Goal: Task Accomplishment & Management: Manage account settings

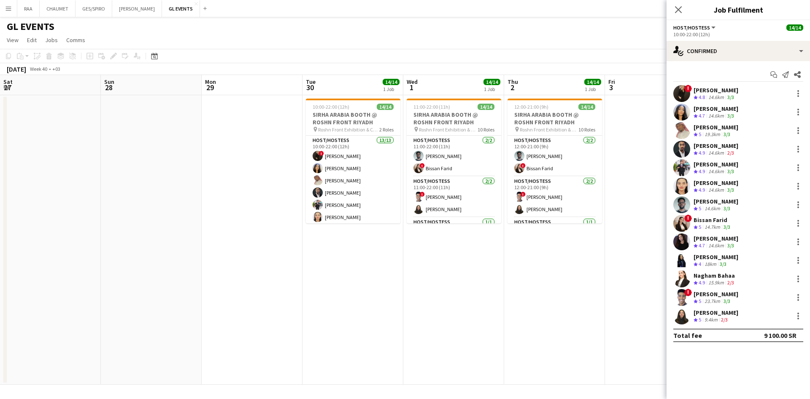
scroll to position [0, 174]
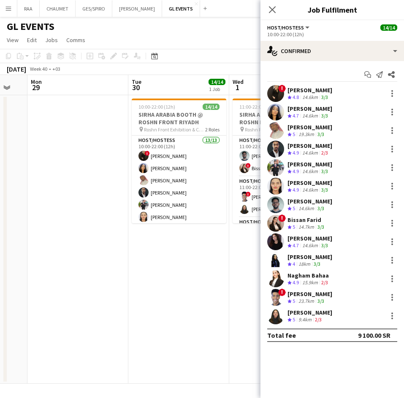
click at [39, 153] on app-date-cell at bounding box center [77, 239] width 101 height 289
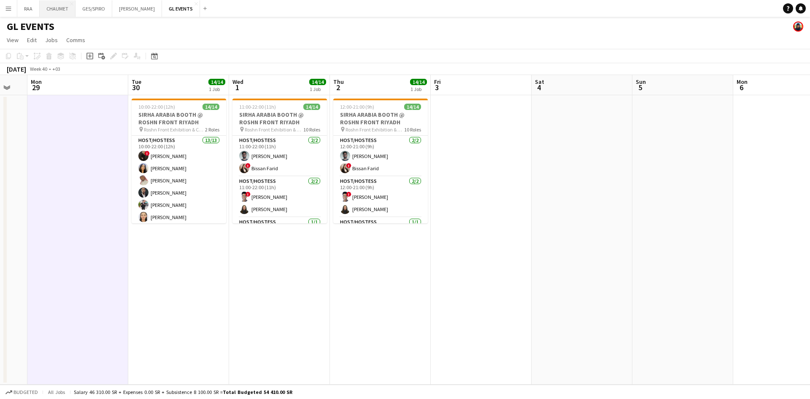
click at [60, 10] on button "CHAUMET Close" at bounding box center [58, 8] width 36 height 16
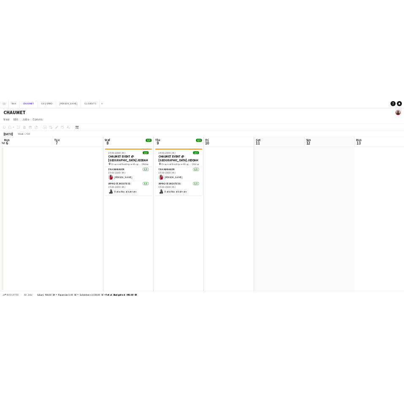
scroll to position [0, 195]
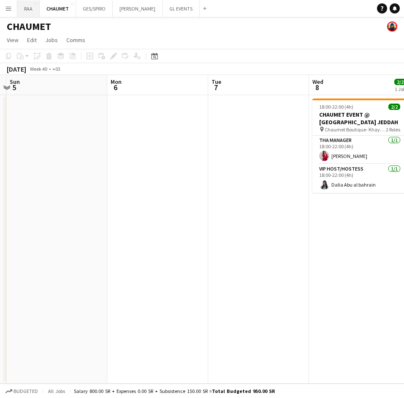
click at [29, 13] on button "RAA Close" at bounding box center [28, 8] width 22 height 16
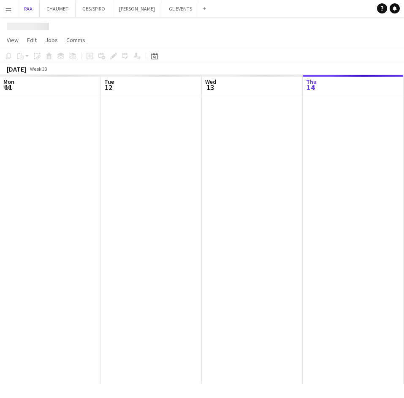
scroll to position [0, 202]
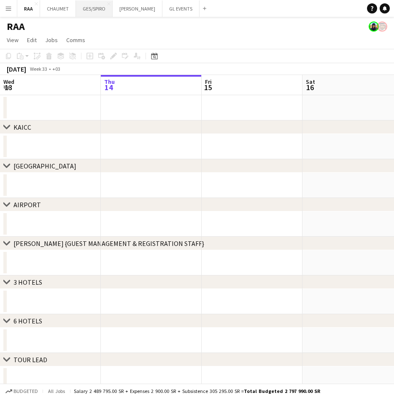
click at [93, 12] on button "GES/SPIRO Close" at bounding box center [94, 8] width 37 height 16
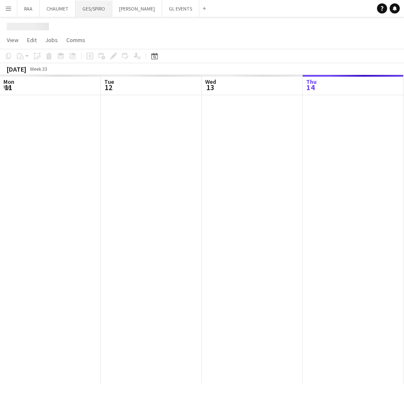
scroll to position [0, 202]
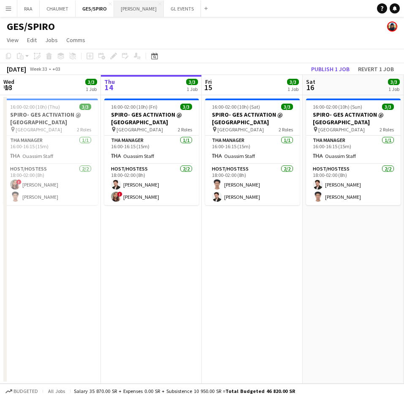
click at [131, 10] on button "[PERSON_NAME] Close" at bounding box center [139, 8] width 50 height 16
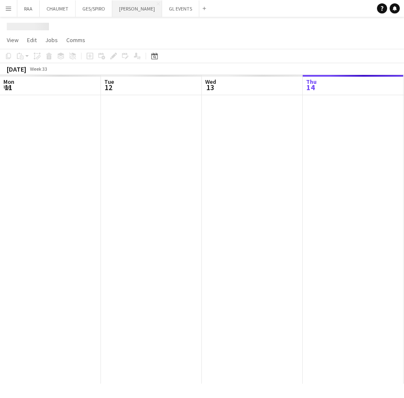
scroll to position [0, 202]
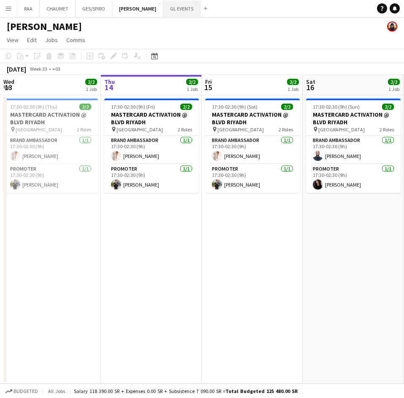
click at [174, 12] on button "GL EVENTS Close" at bounding box center [181, 8] width 37 height 16
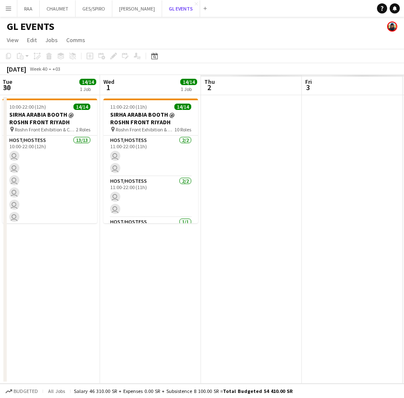
scroll to position [0, 339]
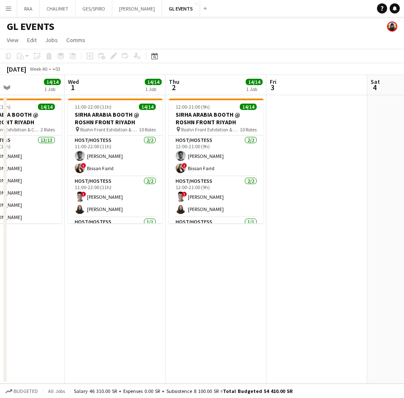
click at [7, 11] on app-icon "Menu" at bounding box center [8, 8] width 7 height 7
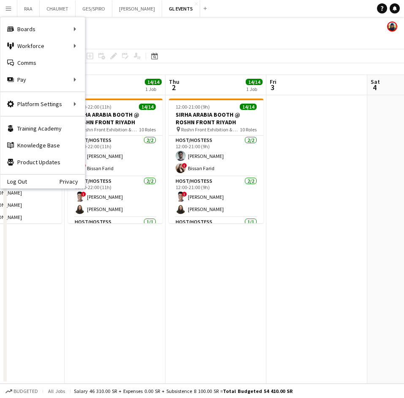
click at [104, 47] on app-page-menu "View Day view expanded Day view collapsed Month view Date picker Jump to [DATE]…" at bounding box center [202, 41] width 404 height 16
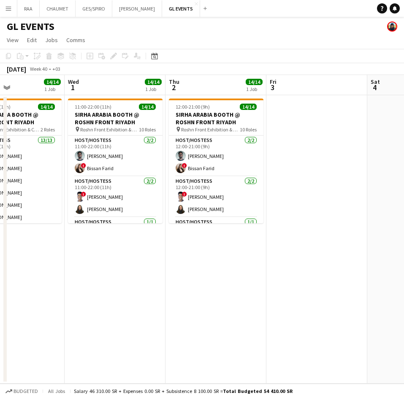
click at [11, 6] on app-icon "Menu" at bounding box center [8, 8] width 7 height 7
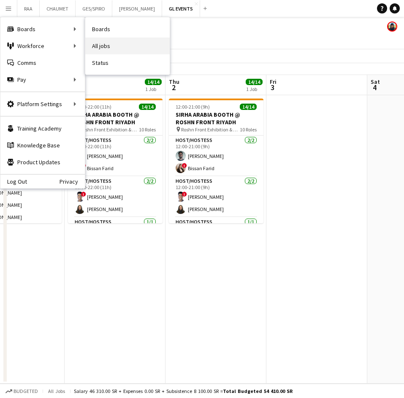
click at [99, 47] on link "All jobs" at bounding box center [127, 46] width 84 height 17
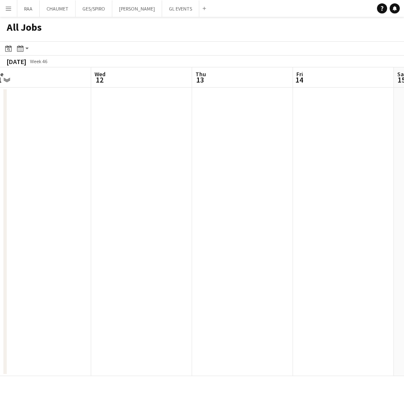
scroll to position [0, 312]
click at [7, 13] on button "Menu" at bounding box center [8, 8] width 17 height 17
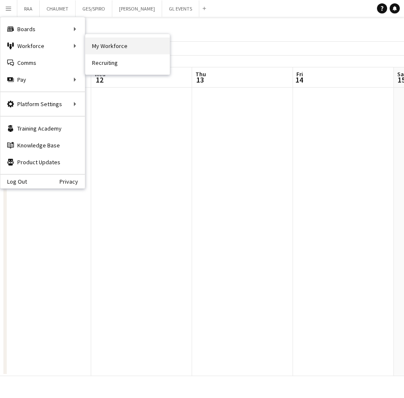
click at [101, 46] on link "My Workforce" at bounding box center [127, 46] width 84 height 17
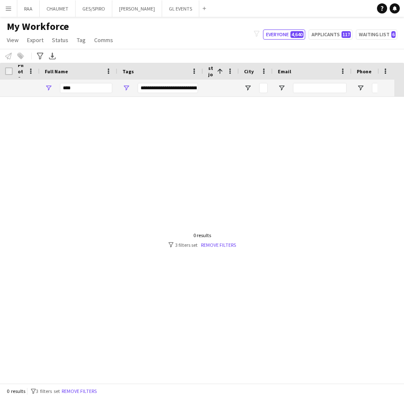
type input "***"
click at [98, 392] on button "Remove filters" at bounding box center [79, 391] width 38 height 9
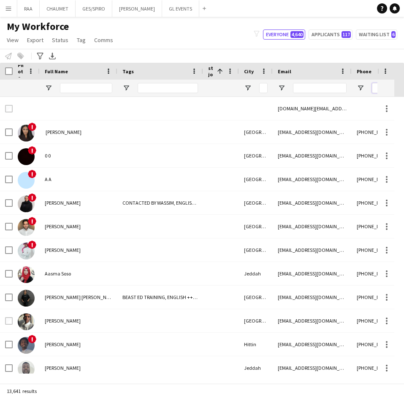
click at [374, 89] on input "Phone Filter Input" at bounding box center [379, 88] width 17 height 10
paste input "**********"
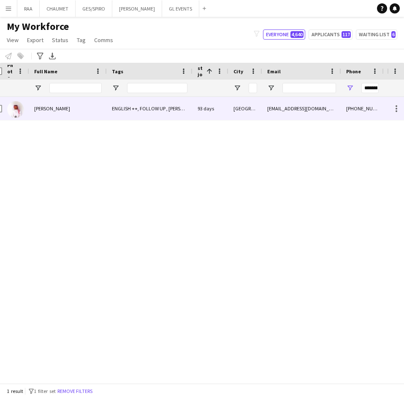
click at [116, 115] on div "ENGLISH ++, FOLLOW UP , [PERSON_NAME] PROFILE, [DEMOGRAPHIC_DATA] NATIONAL, THA…" at bounding box center [150, 108] width 86 height 23
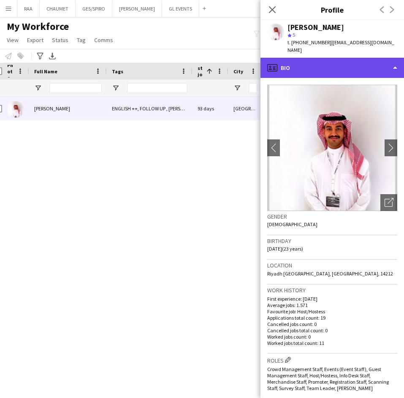
click at [369, 67] on div "profile Bio" at bounding box center [331, 68] width 143 height 20
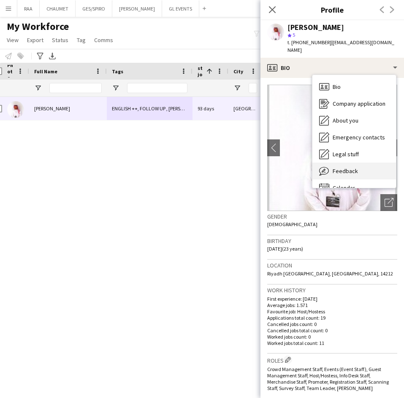
click at [368, 167] on div "Feedback Feedback" at bounding box center [353, 171] width 83 height 17
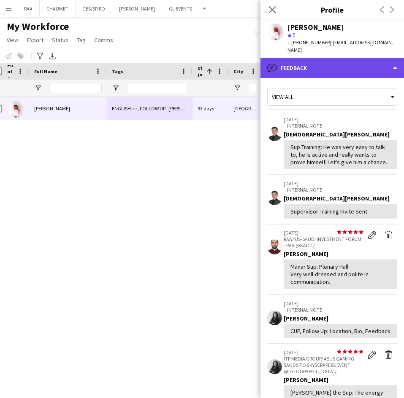
click at [321, 60] on div "bubble-pencil Feedback" at bounding box center [331, 68] width 143 height 20
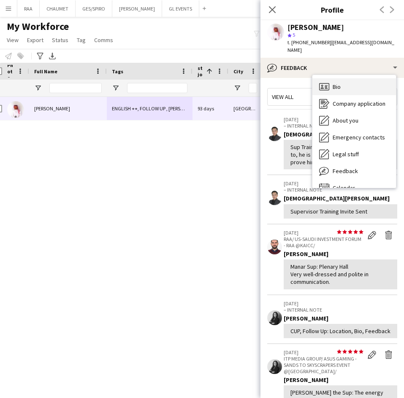
click at [329, 78] on div "Bio Bio" at bounding box center [353, 86] width 83 height 17
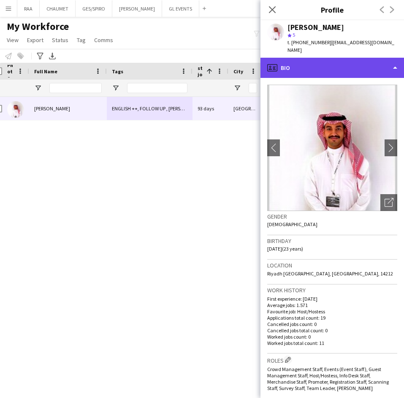
click at [333, 62] on div "profile Bio" at bounding box center [331, 68] width 143 height 20
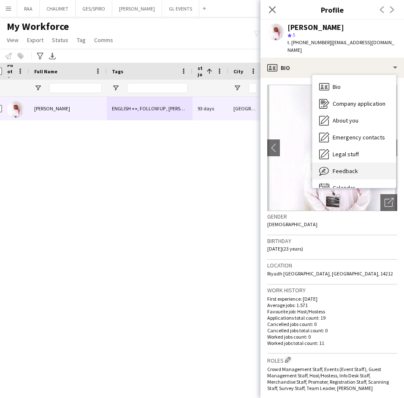
click at [346, 167] on span "Feedback" at bounding box center [344, 171] width 25 height 8
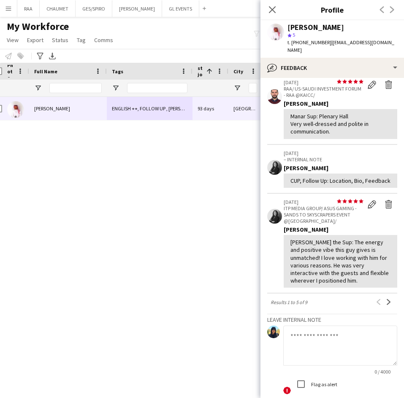
scroll to position [153, 0]
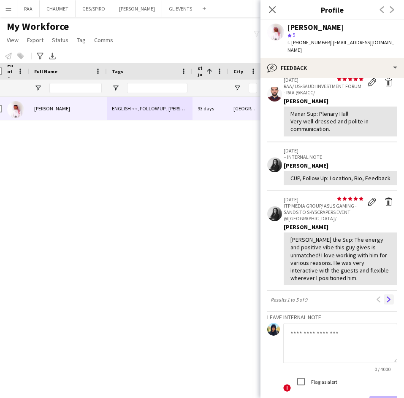
click at [385, 303] on app-icon "Next" at bounding box center [388, 300] width 6 height 6
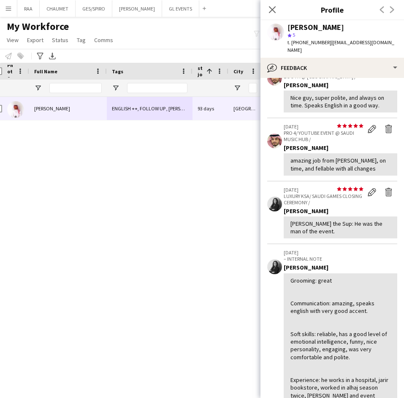
scroll to position [0, 0]
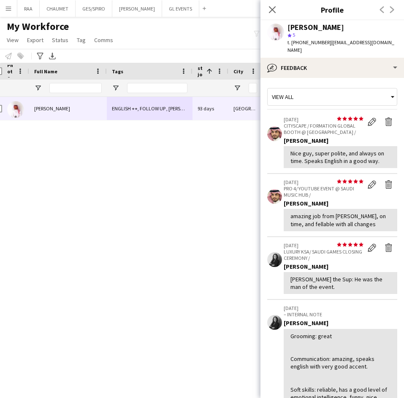
click at [319, 30] on div "[PERSON_NAME]" at bounding box center [315, 28] width 57 height 8
copy div "[PERSON_NAME]"
click at [186, 181] on div "[PERSON_NAME] ++, FOLLOW UP , [PERSON_NAME] PROFILE, [DEMOGRAPHIC_DATA] NATIONA…" at bounding box center [193, 235] width 387 height 277
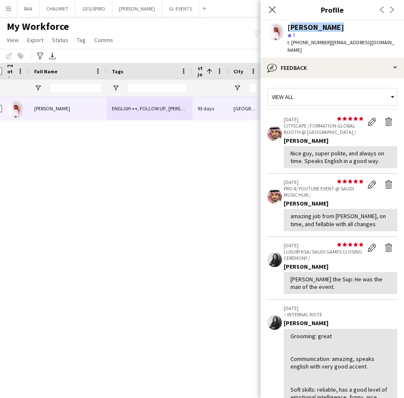
click at [272, 8] on icon "Close pop-in" at bounding box center [272, 9] width 7 height 7
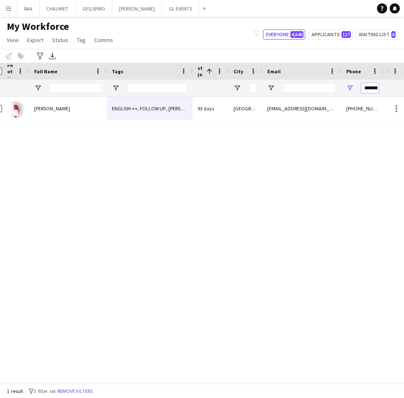
click at [375, 86] on input "**********" at bounding box center [369, 88] width 17 height 10
paste input "Phone Filter Input"
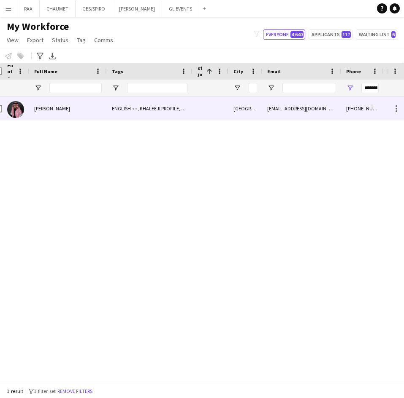
click at [78, 119] on div "[PERSON_NAME]" at bounding box center [68, 108] width 78 height 23
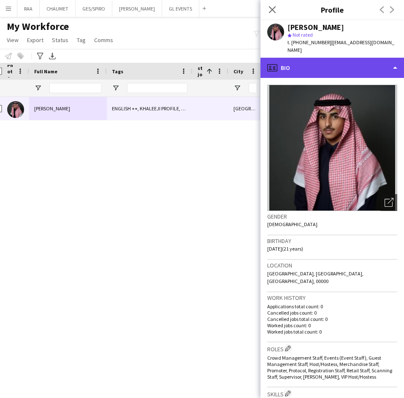
click at [337, 59] on div "profile Bio" at bounding box center [331, 68] width 143 height 20
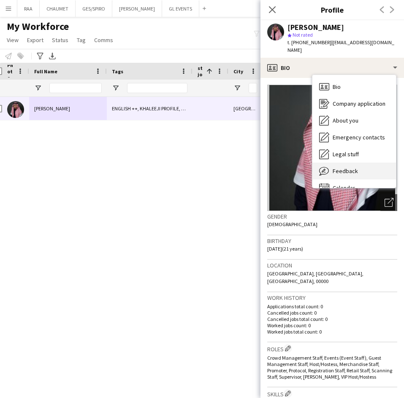
click at [337, 167] on span "Feedback" at bounding box center [344, 171] width 25 height 8
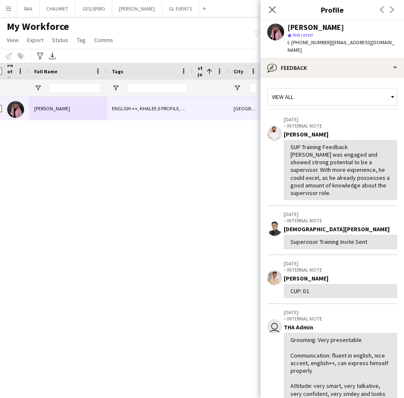
click at [310, 25] on div "[PERSON_NAME]" at bounding box center [315, 28] width 57 height 8
copy div "[PERSON_NAME]"
click at [238, 186] on div "[PERSON_NAME] ENGLISH ++, KHALEEJI PROFILE, PROTOCOL, [DEMOGRAPHIC_DATA] NATION…" at bounding box center [193, 235] width 387 height 277
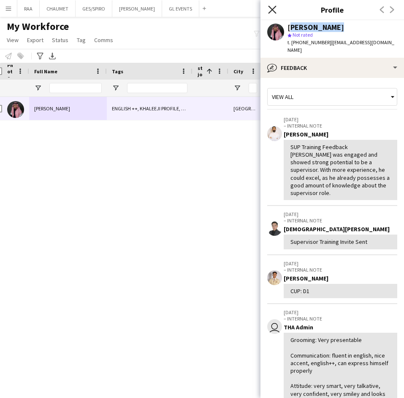
click at [272, 8] on icon "Close pop-in" at bounding box center [272, 9] width 8 height 8
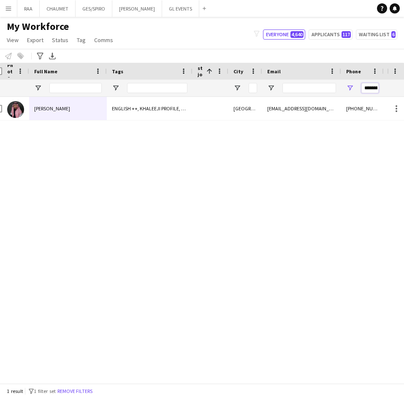
click at [373, 86] on input "**********" at bounding box center [369, 88] width 17 height 10
paste input "Phone Filter Input"
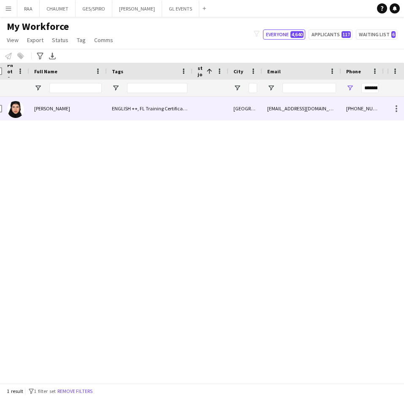
click at [222, 103] on div at bounding box center [210, 108] width 36 height 23
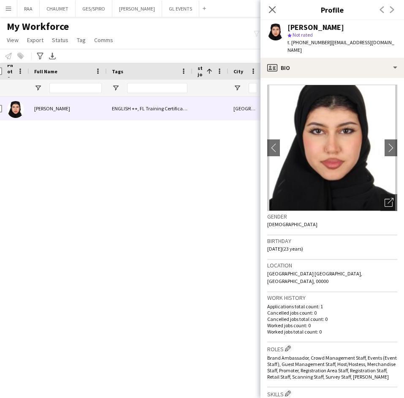
click at [307, 28] on div "[PERSON_NAME]" at bounding box center [315, 28] width 57 height 8
copy div "[PERSON_NAME]"
click at [366, 78] on app-crew-profile-bio "chevron-left chevron-right Open photos pop-in Gender [DEMOGRAPHIC_DATA] Birthda…" at bounding box center [331, 238] width 143 height 320
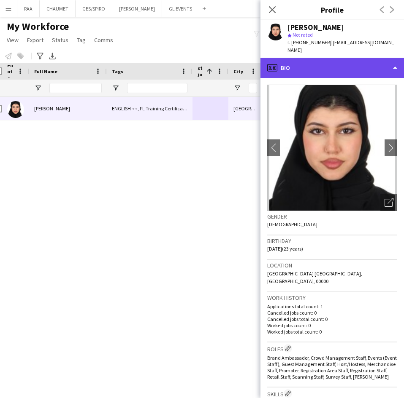
click at [357, 67] on div "profile Bio" at bounding box center [331, 68] width 143 height 20
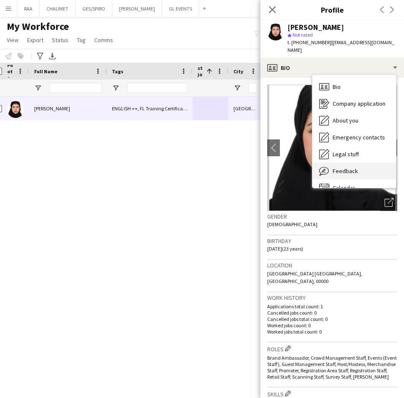
click at [336, 168] on div "Feedback Feedback" at bounding box center [353, 171] width 83 height 17
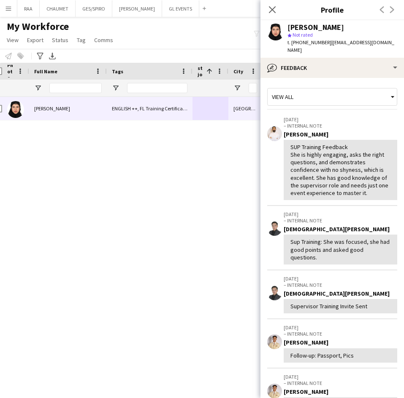
click at [220, 155] on div "[PERSON_NAME] ENGLISH ++, [GEOGRAPHIC_DATA] Training Certificate, FOLLOW UP , […" at bounding box center [193, 235] width 387 height 277
click at [271, 4] on app-icon "Close pop-in" at bounding box center [272, 10] width 12 height 12
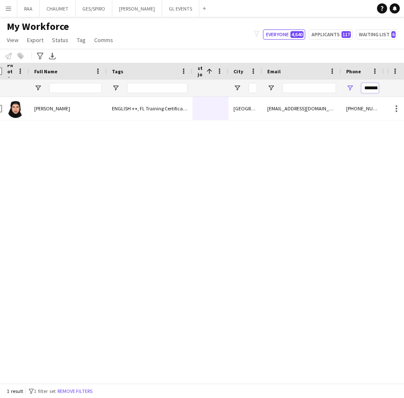
click at [368, 86] on input "**********" at bounding box center [369, 88] width 17 height 10
paste input "Phone Filter Input"
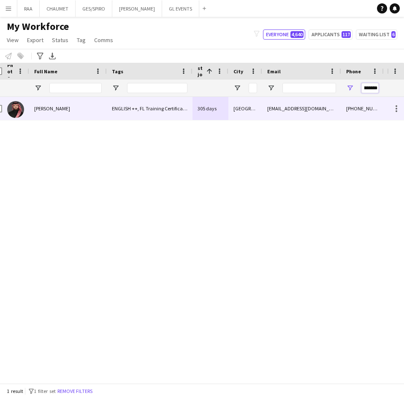
type input "**********"
click at [196, 107] on div "305 days" at bounding box center [210, 108] width 36 height 23
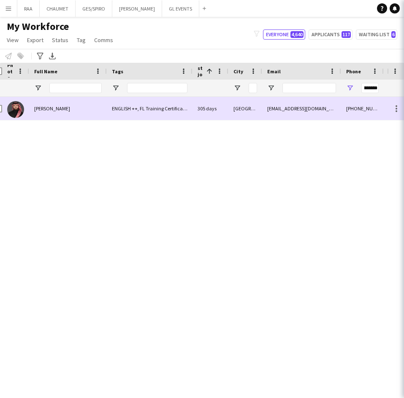
scroll to position [0, 0]
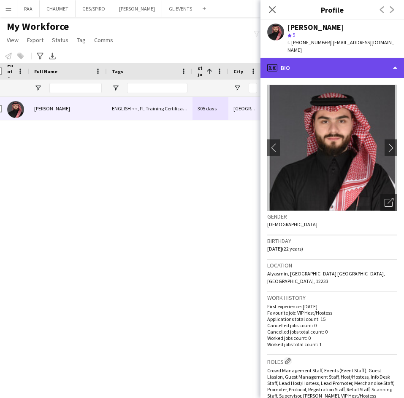
click at [320, 59] on div "profile Bio" at bounding box center [331, 68] width 143 height 20
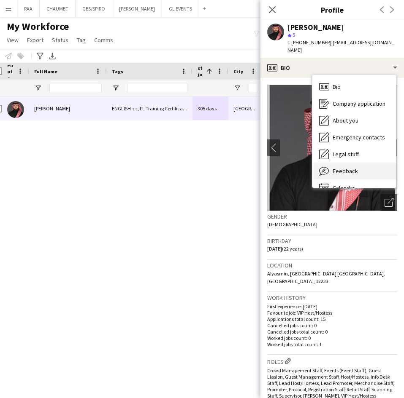
click at [348, 167] on span "Feedback" at bounding box center [344, 171] width 25 height 8
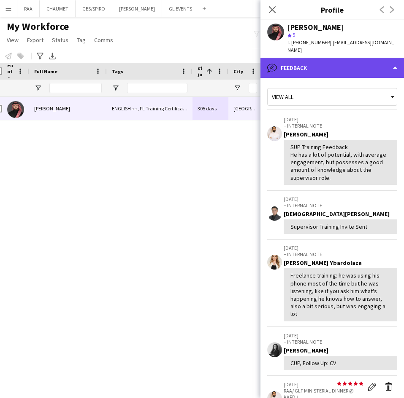
click at [327, 62] on div "bubble-pencil Feedback" at bounding box center [331, 68] width 143 height 20
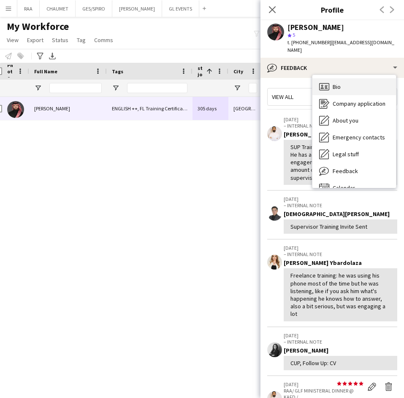
click at [337, 83] on span "Bio" at bounding box center [336, 87] width 8 height 8
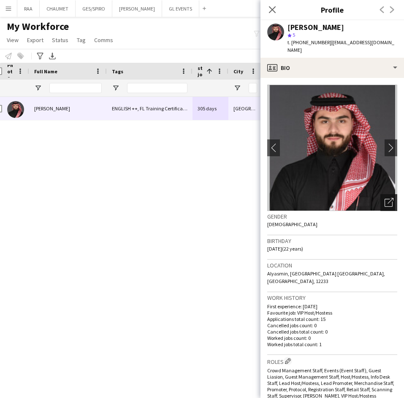
click at [384, 198] on icon "Open photos pop-in" at bounding box center [388, 202] width 9 height 9
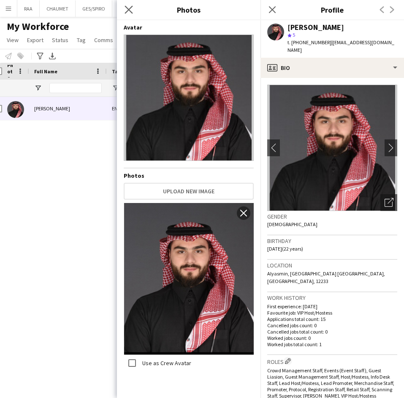
click at [124, 7] on icon "Close pop-in" at bounding box center [128, 9] width 8 height 8
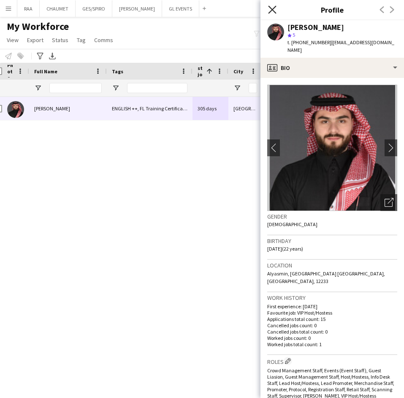
click at [274, 9] on icon "Close pop-in" at bounding box center [272, 9] width 8 height 8
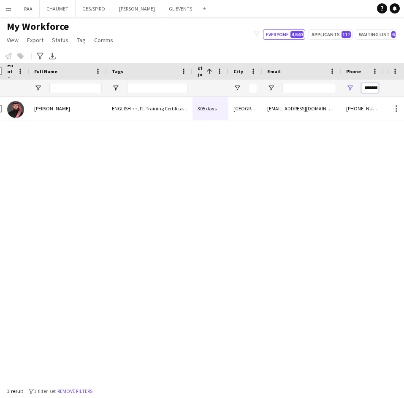
click at [367, 91] on input "**********" at bounding box center [369, 88] width 17 height 10
paste input "**********"
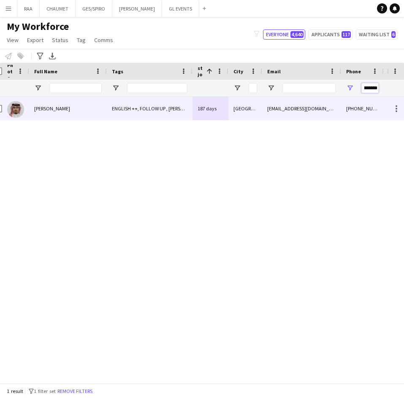
type input "**********"
click at [110, 109] on div "ENGLISH ++, FOLLOW UP , [PERSON_NAME] PROFILE, RAA , [DEMOGRAPHIC_DATA] NATIONA…" at bounding box center [150, 108] width 86 height 23
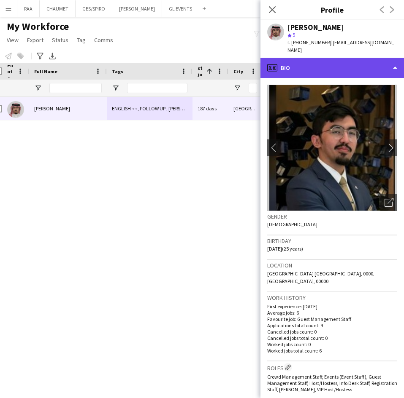
click at [334, 58] on div "profile Bio" at bounding box center [331, 68] width 143 height 20
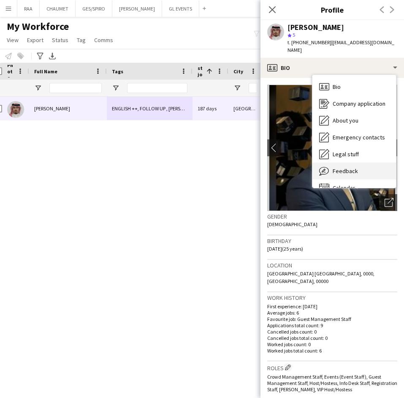
click at [346, 163] on div "Feedback Feedback" at bounding box center [353, 171] width 83 height 17
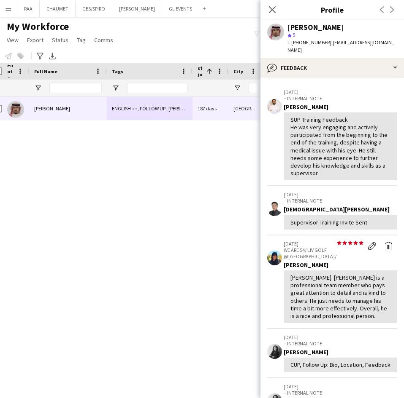
scroll to position [28, 0]
click at [217, 233] on div "[PERSON_NAME] ENGLISH ++, FOLLOW UP , [PERSON_NAME] PROFILE, RAA , [DEMOGRAPHIC…" at bounding box center [193, 235] width 387 height 277
click at [267, 11] on app-icon "Close pop-in" at bounding box center [272, 10] width 12 height 12
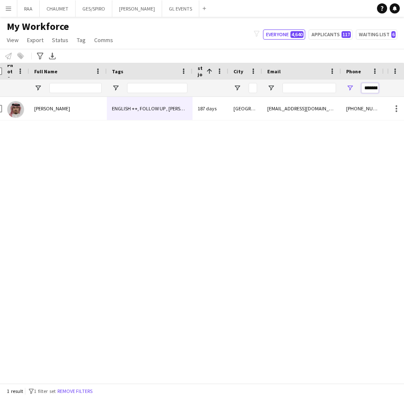
click at [373, 89] on input "**********" at bounding box center [369, 88] width 17 height 10
paste input "**********"
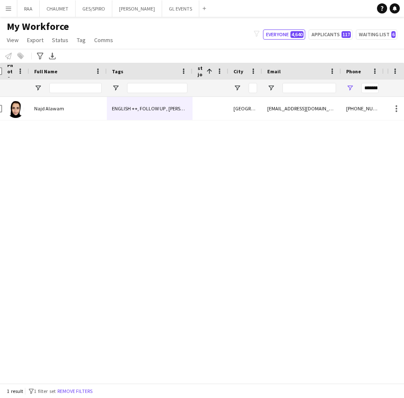
click at [114, 96] on div at bounding box center [150, 88] width 86 height 17
click at [117, 110] on div "ENGLISH ++, FOLLOW UP , [PERSON_NAME] PROFILE, [DEMOGRAPHIC_DATA] NATIONAL, THA…" at bounding box center [150, 108] width 86 height 23
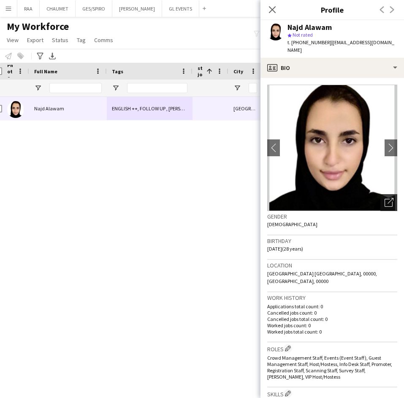
click at [384, 198] on icon "Open photos pop-in" at bounding box center [388, 202] width 9 height 9
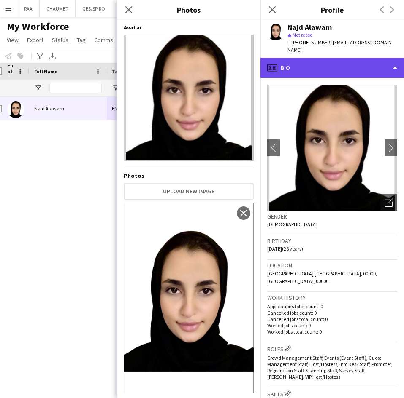
click at [344, 59] on div "profile Bio" at bounding box center [331, 68] width 143 height 20
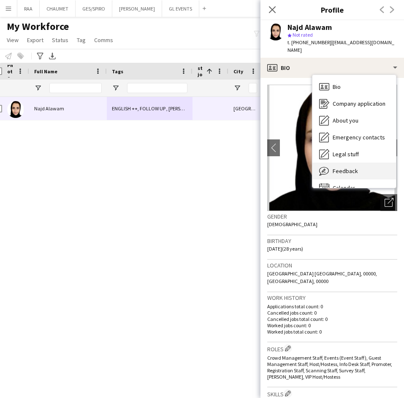
click at [355, 167] on span "Feedback" at bounding box center [344, 171] width 25 height 8
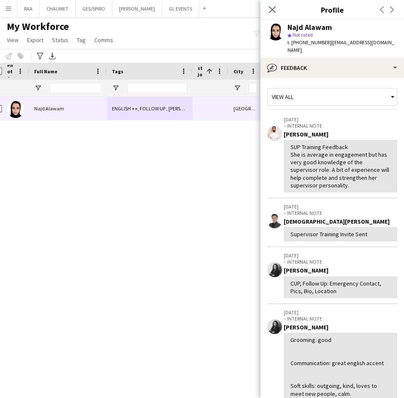
click at [319, 46] on div "t. [PHONE_NUMBER] | [EMAIL_ADDRESS][DOMAIN_NAME]" at bounding box center [342, 46] width 110 height 15
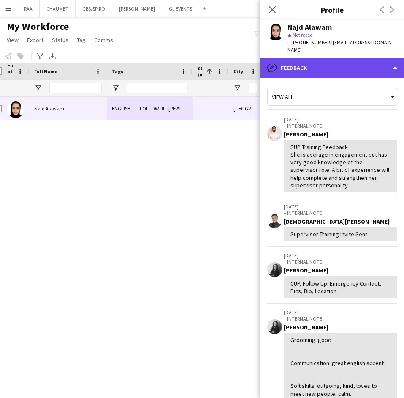
click at [326, 58] on div "bubble-pencil Feedback" at bounding box center [331, 68] width 143 height 20
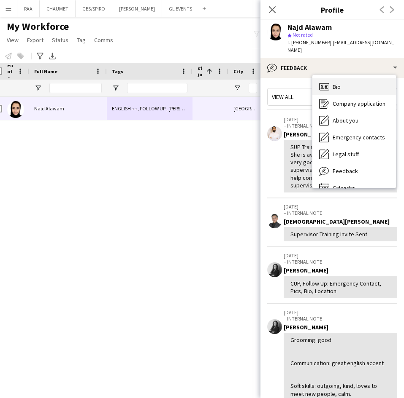
click at [340, 78] on div "Bio Bio" at bounding box center [353, 86] width 83 height 17
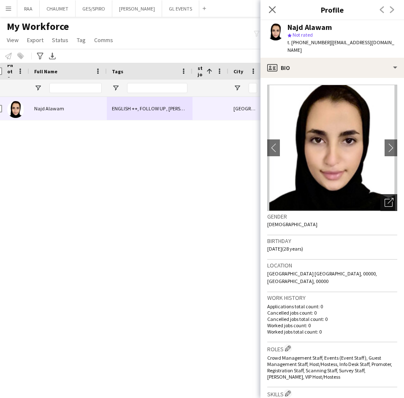
click at [384, 198] on icon "Open photos pop-in" at bounding box center [388, 202] width 9 height 9
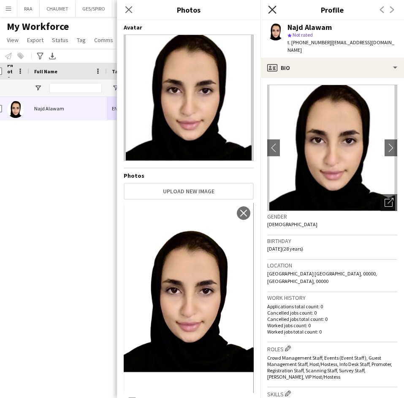
click at [273, 11] on icon at bounding box center [272, 9] width 8 height 8
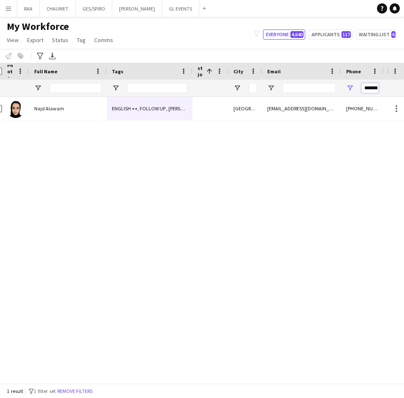
click at [373, 85] on input "**********" at bounding box center [369, 88] width 17 height 10
paste input "Phone Filter Input"
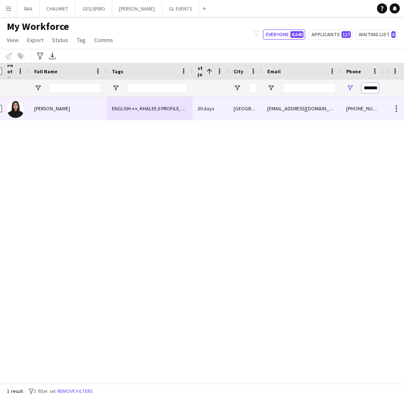
type input "**********"
click at [59, 113] on div "[PERSON_NAME]" at bounding box center [68, 108] width 78 height 23
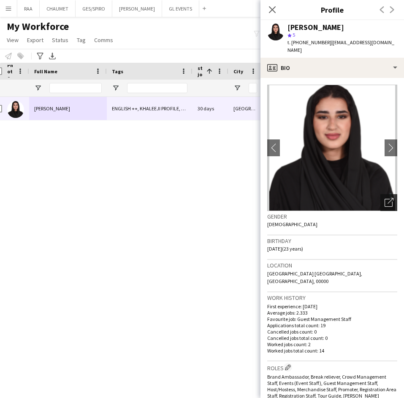
click at [384, 198] on icon "Open photos pop-in" at bounding box center [388, 202] width 9 height 9
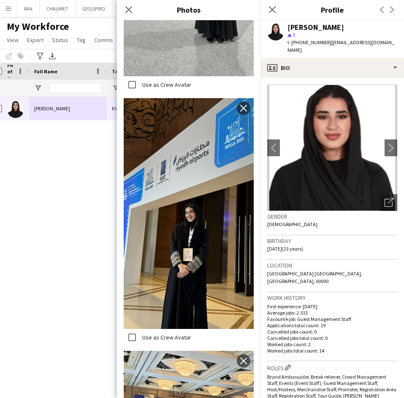
scroll to position [363, 0]
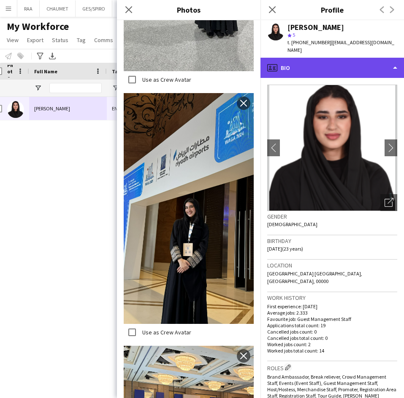
click at [336, 58] on div "profile Bio" at bounding box center [331, 68] width 143 height 20
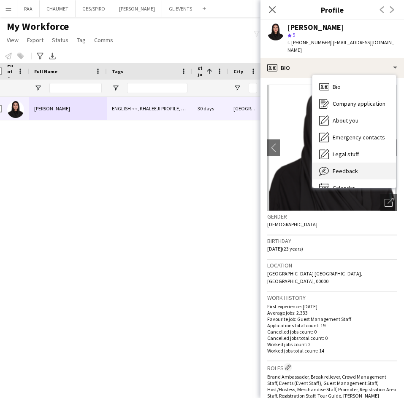
click at [355, 163] on div "Feedback Feedback" at bounding box center [353, 171] width 83 height 17
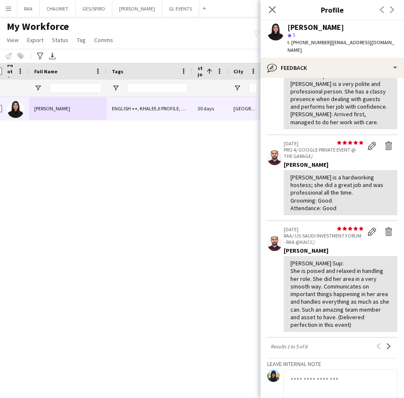
scroll to position [0, 0]
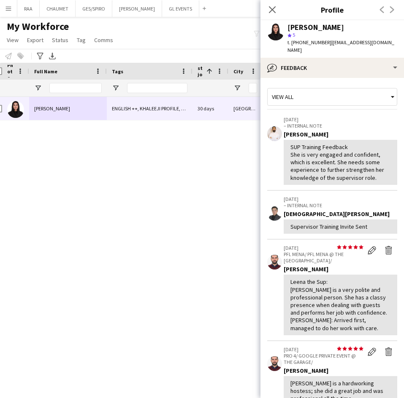
click at [320, 24] on div "[PERSON_NAME]" at bounding box center [315, 28] width 57 height 8
copy div "[PERSON_NAME]"
click at [269, 8] on icon "Close pop-in" at bounding box center [272, 9] width 8 height 8
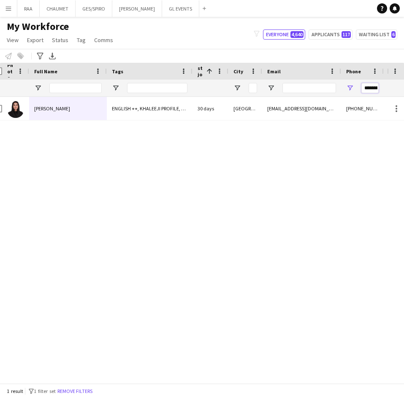
click at [371, 86] on input "**********" at bounding box center [369, 88] width 17 height 10
paste input "**********"
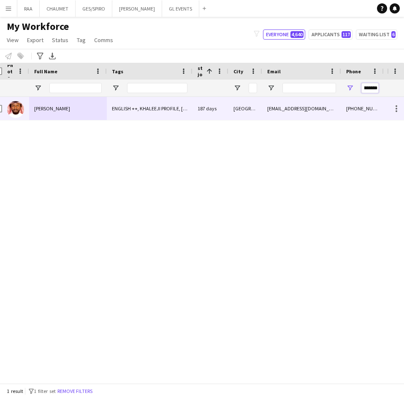
type input "**********"
click at [82, 115] on div "[PERSON_NAME]" at bounding box center [68, 108] width 78 height 23
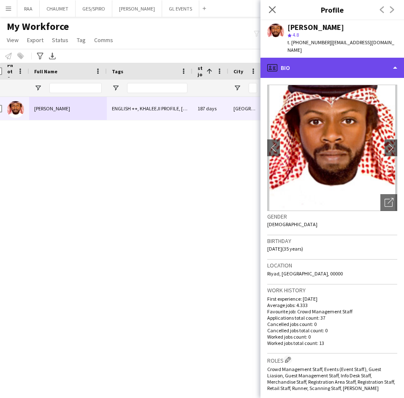
click at [339, 58] on div "profile Bio" at bounding box center [331, 68] width 143 height 20
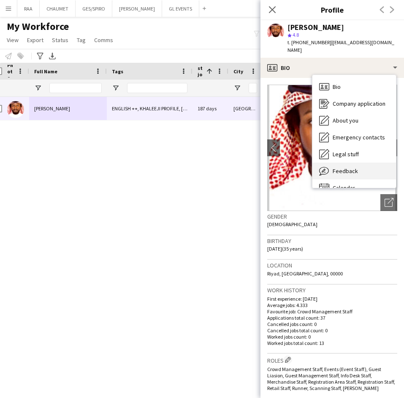
click at [350, 169] on div "Feedback Feedback" at bounding box center [353, 171] width 83 height 17
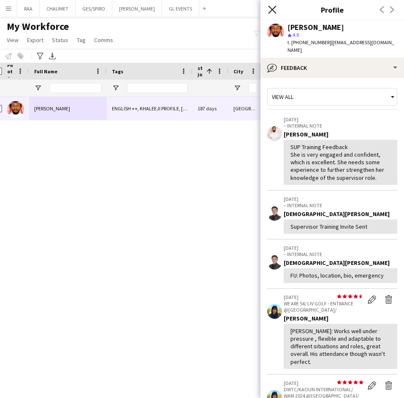
drag, startPoint x: 212, startPoint y: 209, endPoint x: 274, endPoint y: 12, distance: 206.2
click at [274, 12] on body "Menu Boards Boards Boards All jobs Status Workforce Workforce My Workforce Recr…" at bounding box center [202, 199] width 404 height 398
click at [274, 12] on icon at bounding box center [272, 9] width 8 height 8
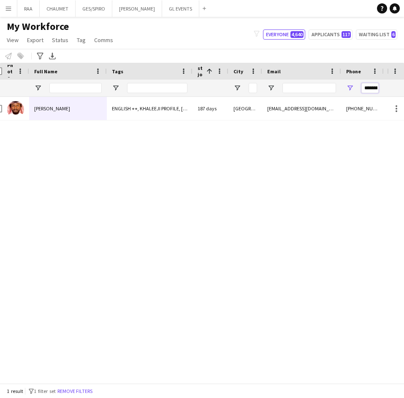
click at [367, 92] on input "**********" at bounding box center [369, 88] width 17 height 10
paste input "**********"
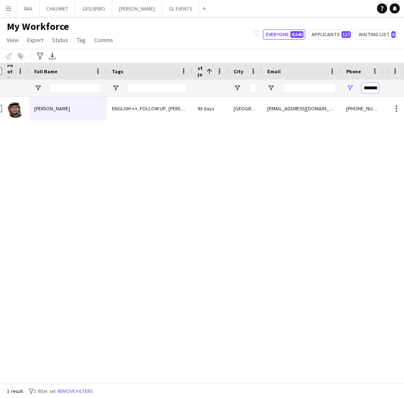
type input "**********"
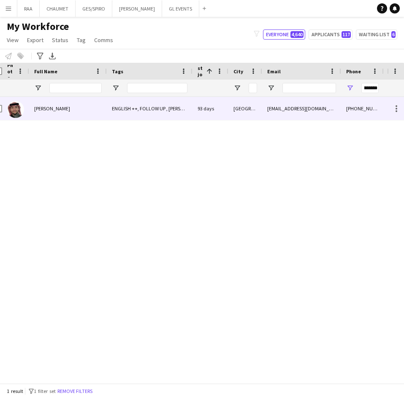
scroll to position [0, 0]
drag, startPoint x: 43, startPoint y: 109, endPoint x: 89, endPoint y: 104, distance: 45.8
click at [43, 109] on span "[PERSON_NAME]" at bounding box center [52, 108] width 36 height 6
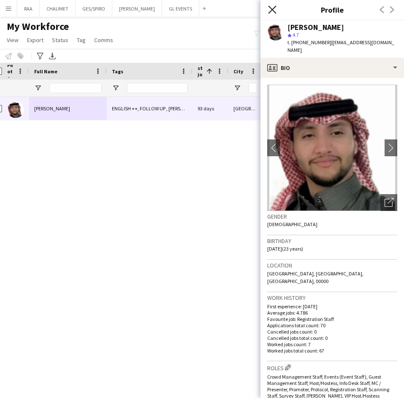
click at [273, 10] on icon at bounding box center [272, 9] width 8 height 8
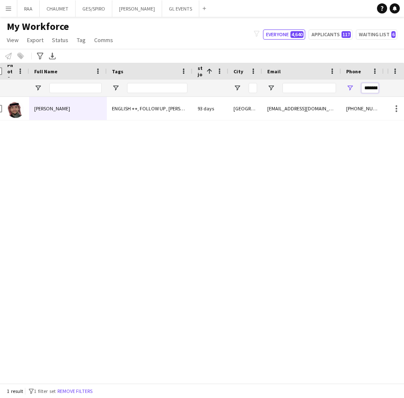
click at [373, 83] on input "**********" at bounding box center [369, 88] width 17 height 10
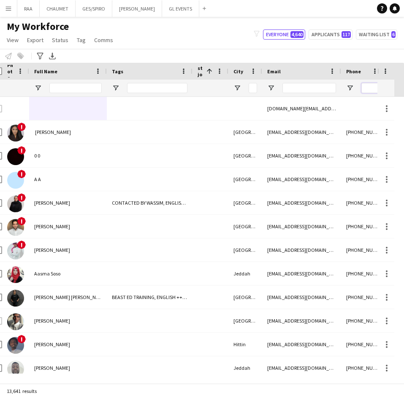
paste input "**********"
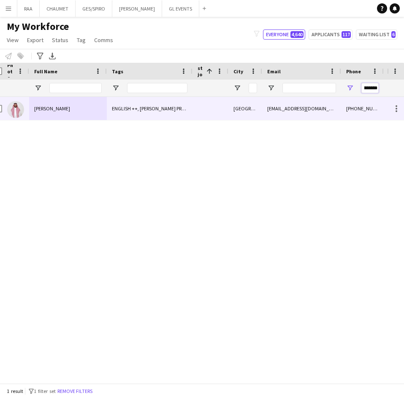
type input "**********"
click at [73, 108] on div "[PERSON_NAME]" at bounding box center [68, 108] width 78 height 23
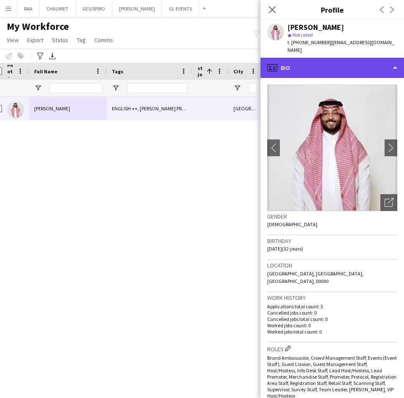
click at [346, 58] on div "profile Bio" at bounding box center [331, 68] width 143 height 20
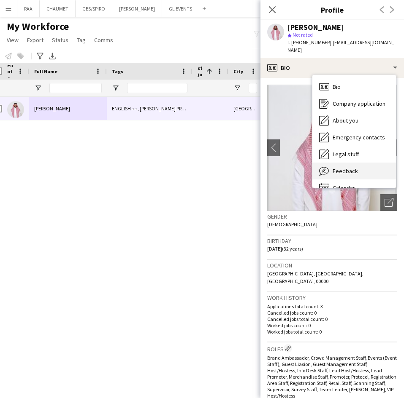
click at [352, 167] on span "Feedback" at bounding box center [344, 171] width 25 height 8
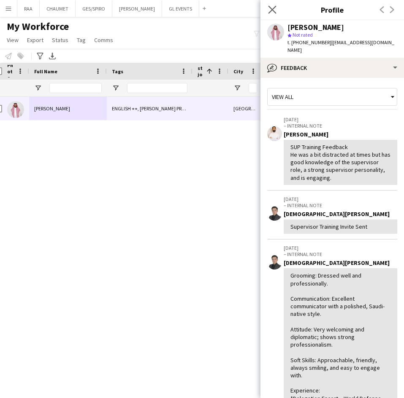
click at [266, 8] on app-icon "Close pop-in" at bounding box center [272, 10] width 12 height 12
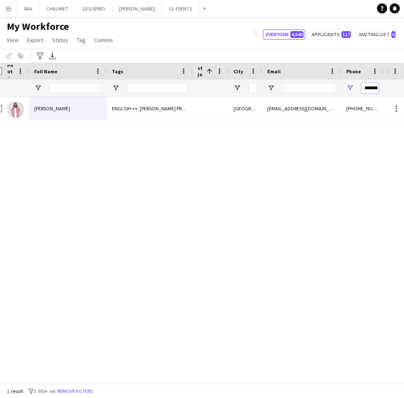
click at [365, 86] on input "**********" at bounding box center [369, 88] width 17 height 10
paste input "**********"
click at [77, 122] on div "[PERSON_NAME] CONTACTED BY [PERSON_NAME], ENGLISH ++, [PERSON_NAME] PROFILE, [D…" at bounding box center [193, 235] width 387 height 277
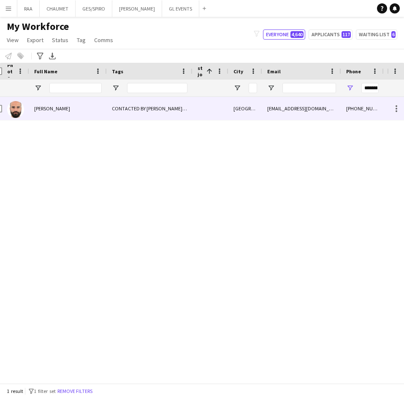
click at [75, 111] on div "[PERSON_NAME]" at bounding box center [68, 108] width 78 height 23
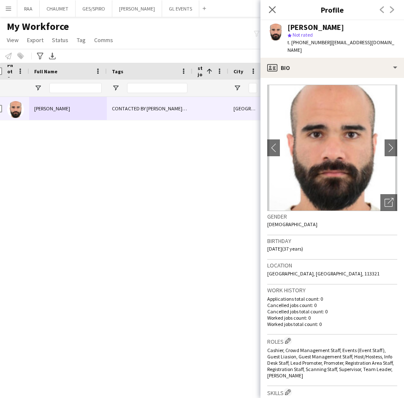
click at [329, 28] on div "[PERSON_NAME]" at bounding box center [315, 28] width 57 height 8
copy div "[PERSON_NAME]"
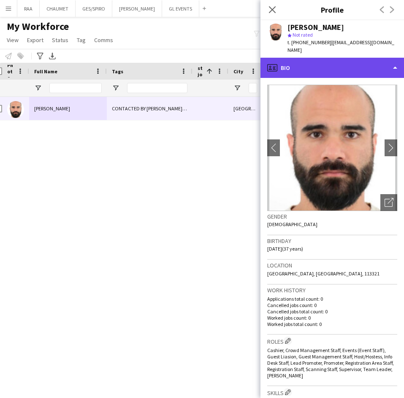
click at [340, 77] on div "profile Bio" at bounding box center [331, 68] width 143 height 20
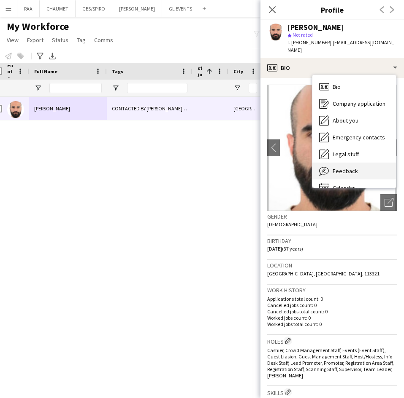
click at [331, 170] on div "Feedback Feedback" at bounding box center [353, 171] width 83 height 17
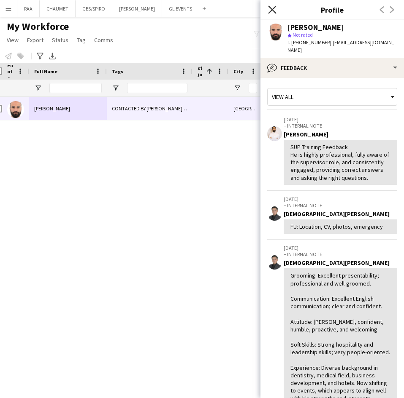
click at [272, 10] on icon at bounding box center [272, 9] width 8 height 8
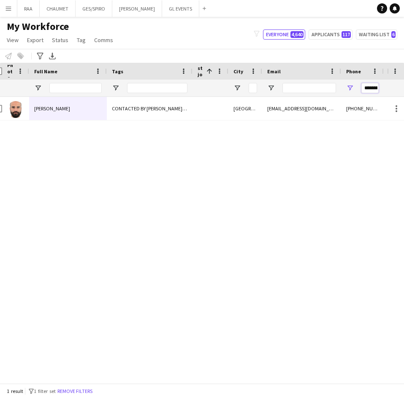
click at [371, 83] on input "**********" at bounding box center [369, 88] width 17 height 10
paste input "Phone Filter Input"
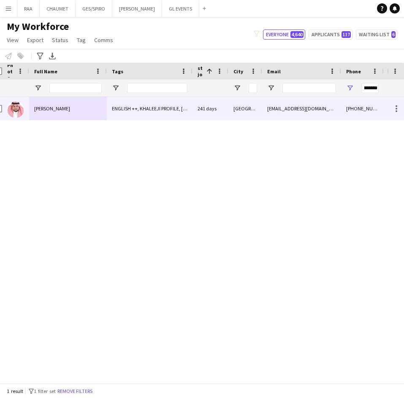
click at [68, 113] on div "[PERSON_NAME]" at bounding box center [68, 108] width 78 height 23
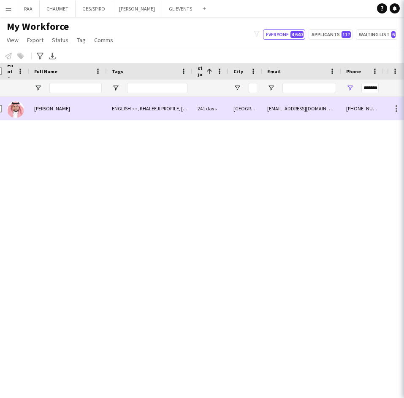
scroll to position [0, 0]
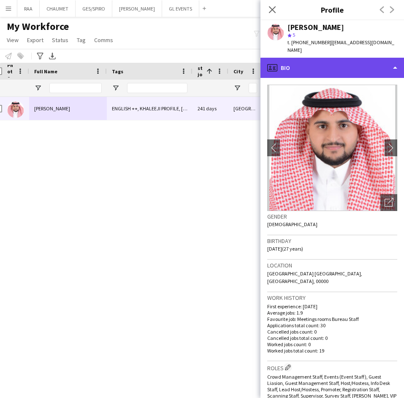
click at [353, 61] on div "profile Bio" at bounding box center [331, 68] width 143 height 20
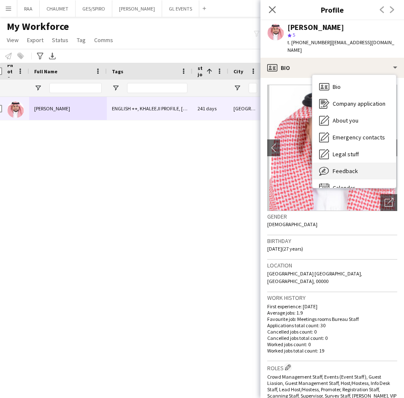
click at [351, 167] on span "Feedback" at bounding box center [344, 171] width 25 height 8
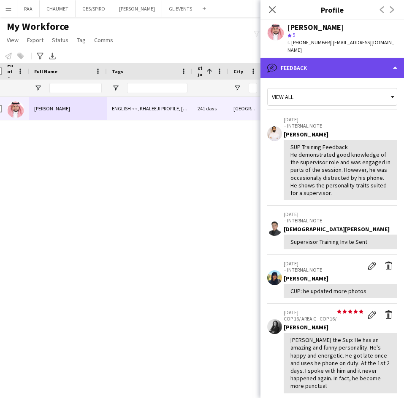
click at [337, 58] on div "bubble-pencil Feedback" at bounding box center [331, 68] width 143 height 20
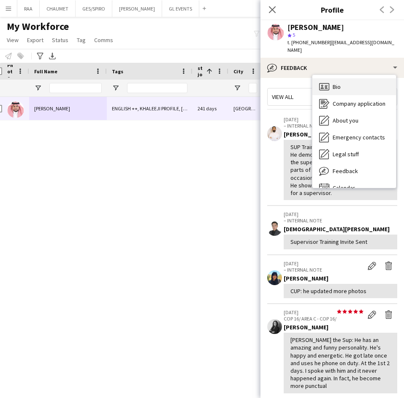
click at [338, 78] on div "Bio Bio" at bounding box center [353, 86] width 83 height 17
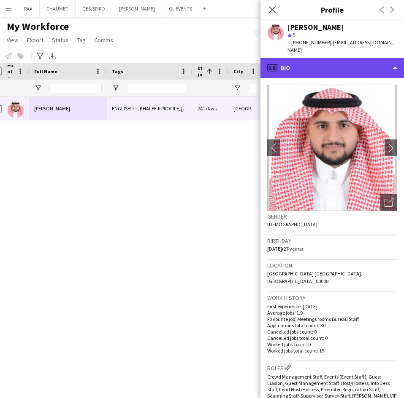
click at [351, 61] on div "profile Bio" at bounding box center [331, 68] width 143 height 20
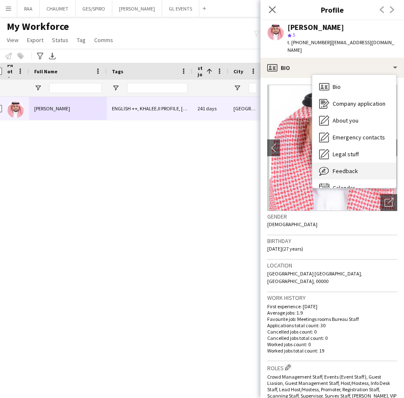
click at [350, 167] on span "Feedback" at bounding box center [344, 171] width 25 height 8
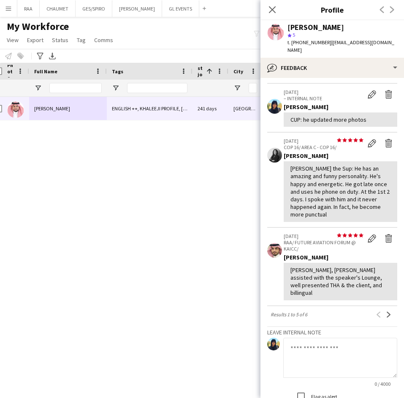
scroll to position [182, 0]
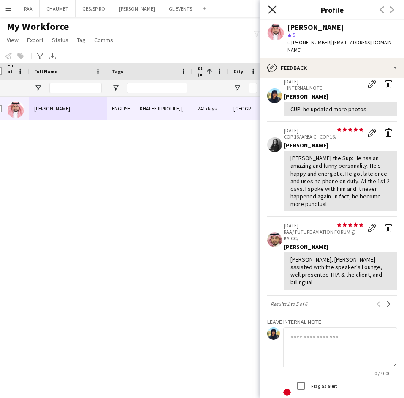
click at [271, 11] on icon at bounding box center [272, 9] width 8 height 8
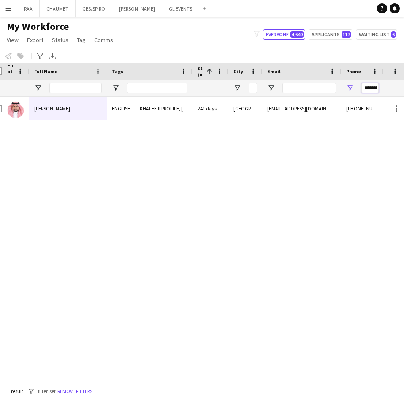
click at [370, 86] on input "**********" at bounding box center [369, 88] width 17 height 10
paste input "Phone Filter Input"
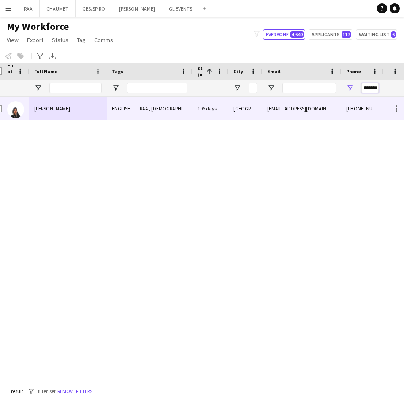
type input "**********"
click at [58, 107] on span "[PERSON_NAME]" at bounding box center [52, 108] width 36 height 6
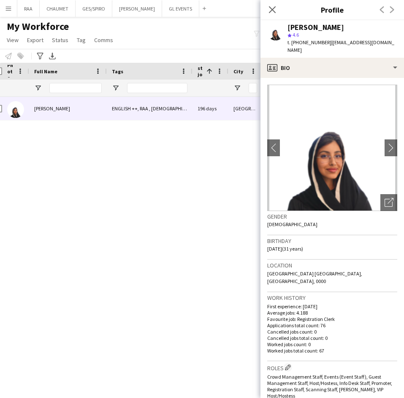
click at [315, 24] on div "[PERSON_NAME]" at bounding box center [315, 28] width 57 height 8
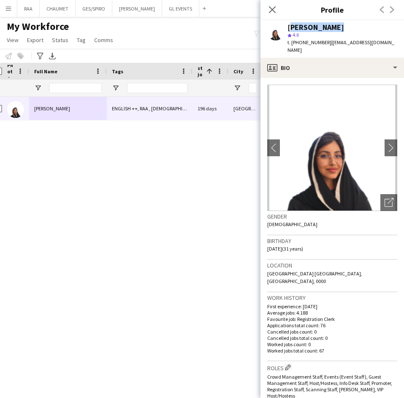
click at [315, 24] on div "[PERSON_NAME]" at bounding box center [315, 28] width 57 height 8
copy div "[PERSON_NAME]"
click at [269, 7] on icon at bounding box center [272, 9] width 8 height 8
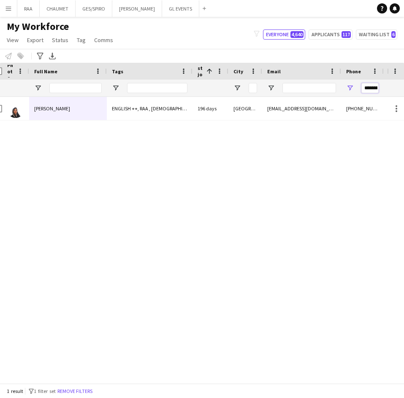
click at [371, 85] on input "**********" at bounding box center [369, 88] width 17 height 10
paste input "**********"
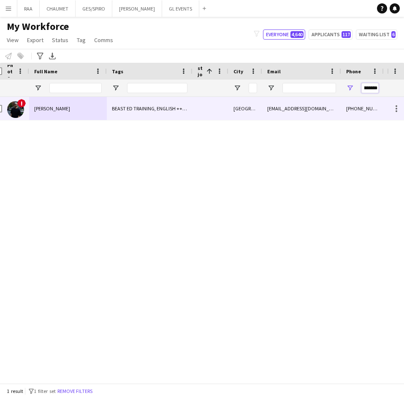
type input "**********"
click at [84, 102] on div "[PERSON_NAME]" at bounding box center [68, 108] width 78 height 23
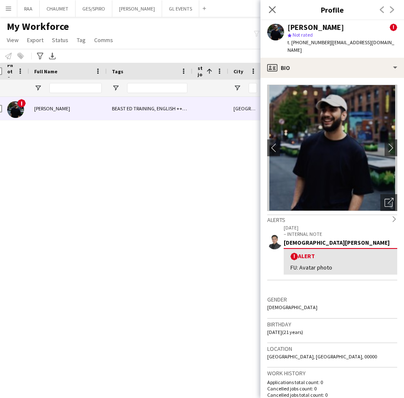
click at [304, 27] on div "[PERSON_NAME]" at bounding box center [315, 28] width 57 height 8
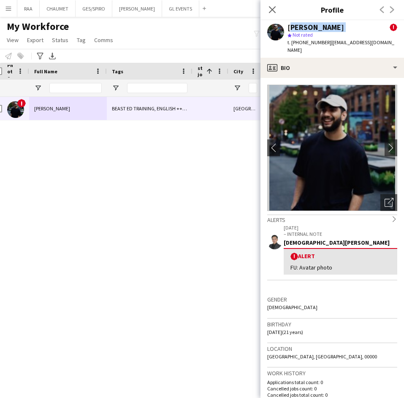
click at [304, 27] on div "[PERSON_NAME]" at bounding box center [315, 28] width 57 height 8
copy div "[PERSON_NAME]"
click at [275, 5] on icon "Close pop-in" at bounding box center [272, 9] width 8 height 8
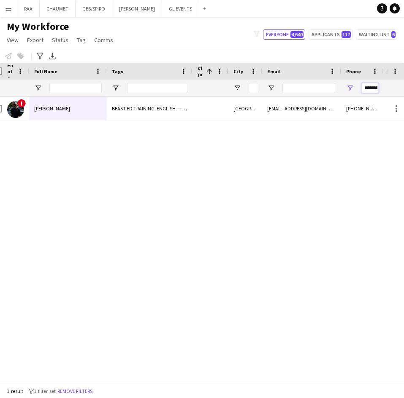
click at [370, 85] on input "**********" at bounding box center [369, 88] width 17 height 10
paste input "**********"
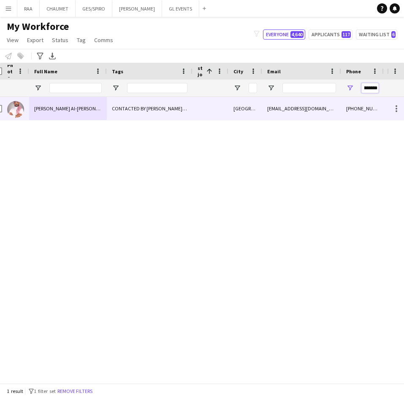
type input "**********"
click at [93, 110] on div "[PERSON_NAME] Al-[PERSON_NAME]" at bounding box center [68, 108] width 78 height 23
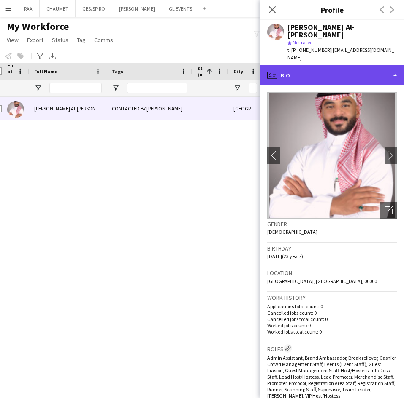
click at [320, 66] on div "profile Bio" at bounding box center [331, 75] width 143 height 20
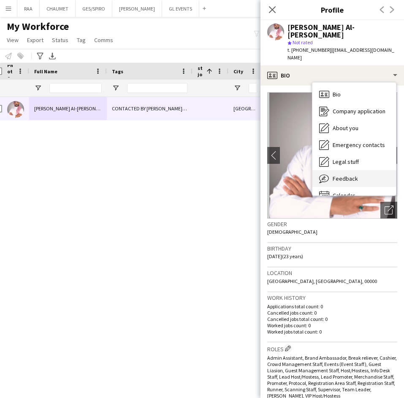
click at [340, 175] on span "Feedback" at bounding box center [344, 179] width 25 height 8
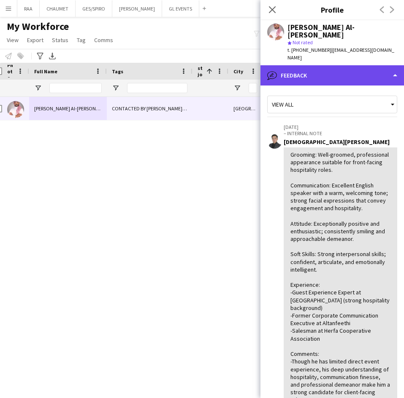
click at [315, 65] on div "bubble-pencil Feedback" at bounding box center [331, 75] width 143 height 20
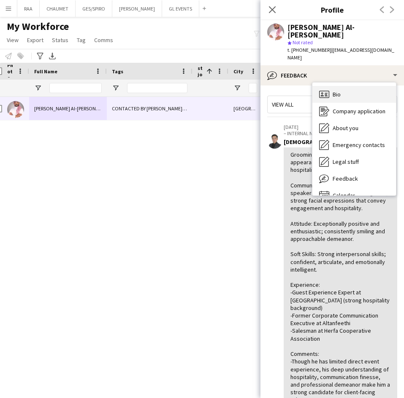
click at [327, 89] on icon "Bio" at bounding box center [324, 94] width 10 height 10
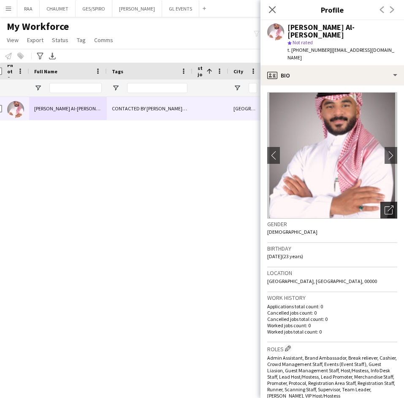
click at [384, 206] on icon "Open photos pop-in" at bounding box center [388, 210] width 9 height 9
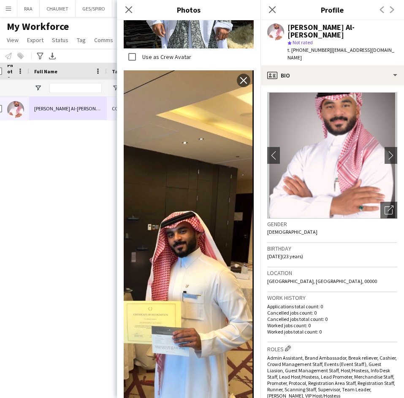
scroll to position [936, 0]
click at [311, 25] on div "[PERSON_NAME] Al-[PERSON_NAME]" at bounding box center [342, 31] width 110 height 15
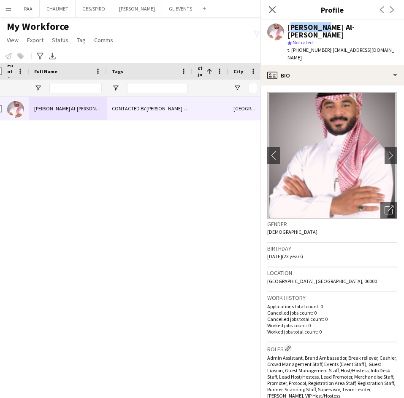
click at [311, 25] on div "[PERSON_NAME] Al-[PERSON_NAME]" at bounding box center [342, 31] width 110 height 15
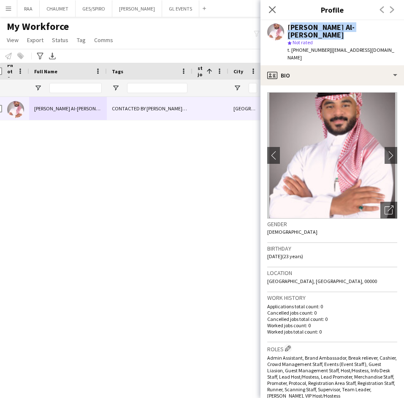
click at [311, 25] on div "[PERSON_NAME] Al-[PERSON_NAME]" at bounding box center [342, 31] width 110 height 15
copy div "[PERSON_NAME] Al-[PERSON_NAME]"
click at [272, 6] on icon "Close pop-in" at bounding box center [272, 9] width 8 height 8
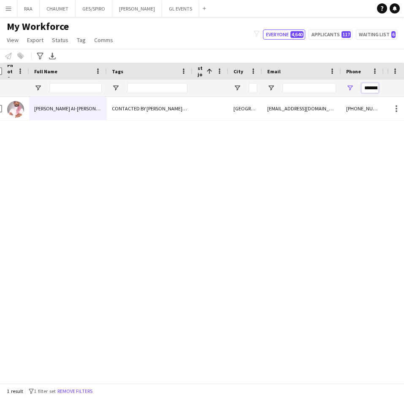
click at [364, 92] on input "**********" at bounding box center [369, 88] width 17 height 10
paste input "**********"
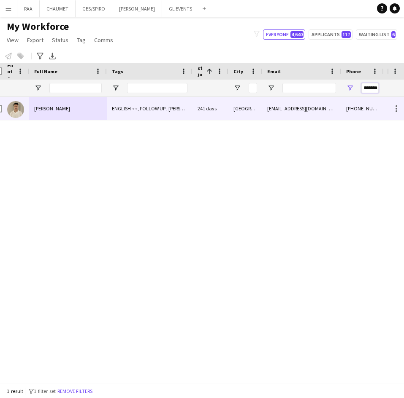
type input "**********"
click at [80, 107] on div "[PERSON_NAME]" at bounding box center [68, 108] width 78 height 23
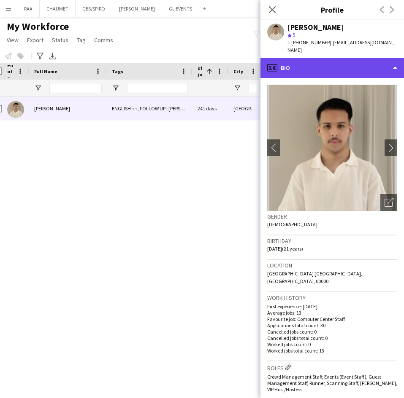
click at [329, 64] on div "profile Bio" at bounding box center [331, 68] width 143 height 20
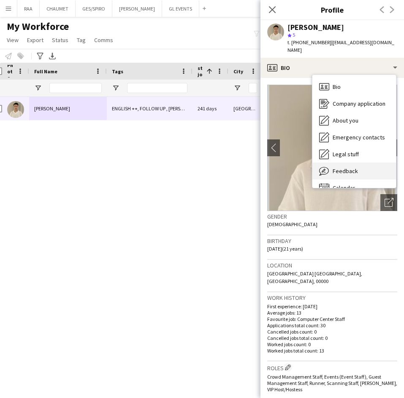
click at [354, 167] on span "Feedback" at bounding box center [344, 171] width 25 height 8
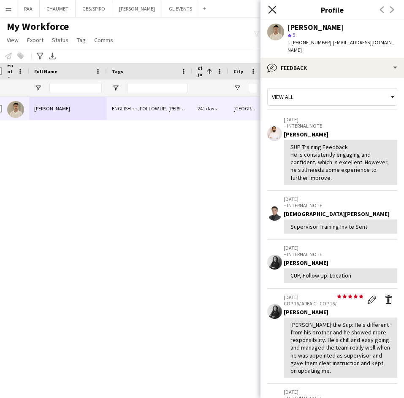
click at [274, 8] on icon "Close pop-in" at bounding box center [272, 9] width 8 height 8
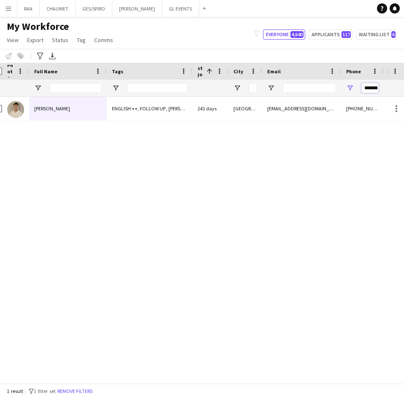
click at [378, 85] on input "**********" at bounding box center [369, 88] width 17 height 10
click at [372, 88] on input "**********" at bounding box center [369, 88] width 17 height 10
paste input "**********"
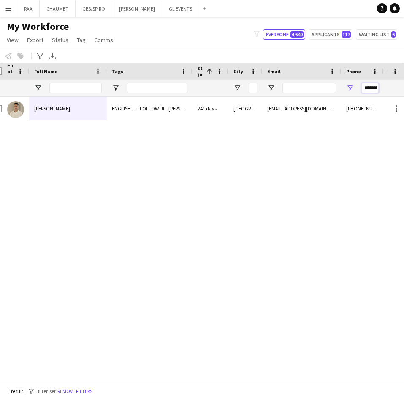
scroll to position [0, 17]
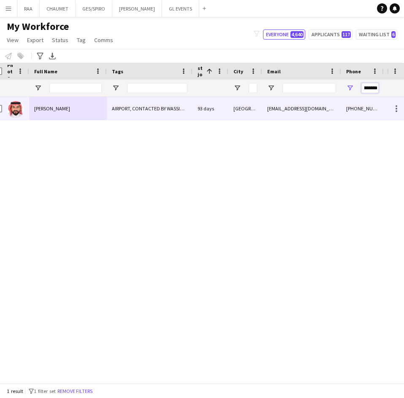
type input "**********"
click at [70, 108] on div "[PERSON_NAME]" at bounding box center [68, 108] width 78 height 23
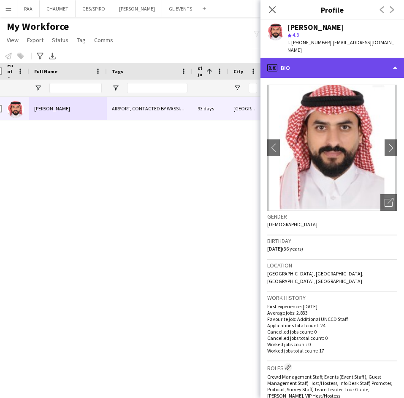
click at [343, 60] on div "profile Bio" at bounding box center [331, 68] width 143 height 20
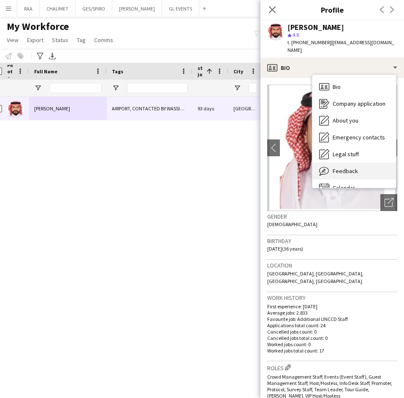
click at [349, 163] on div "Feedback Feedback" at bounding box center [353, 171] width 83 height 17
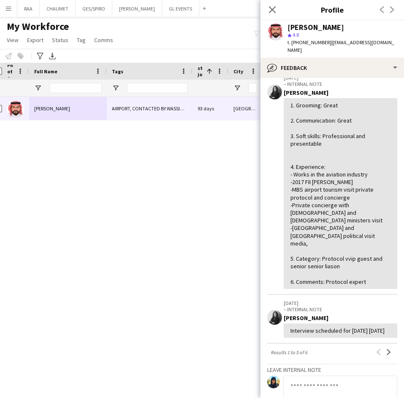
scroll to position [385, 0]
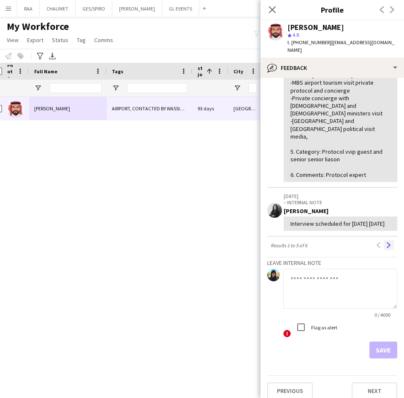
click at [385, 242] on app-icon "Next" at bounding box center [388, 245] width 6 height 6
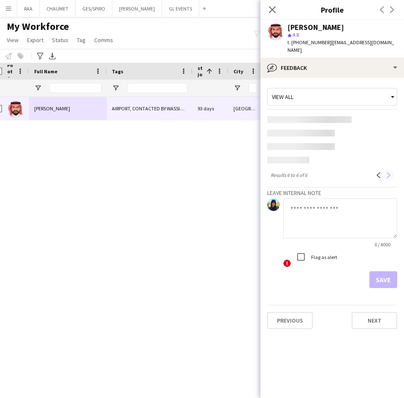
scroll to position [0, 0]
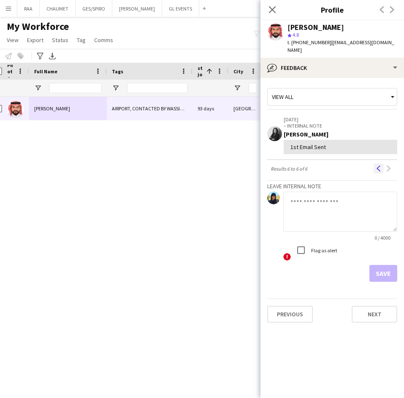
click at [375, 166] on app-icon "Previous" at bounding box center [378, 169] width 6 height 6
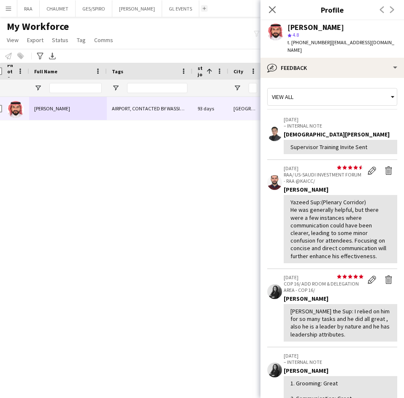
click at [201, 11] on button "Add" at bounding box center [204, 8] width 7 height 7
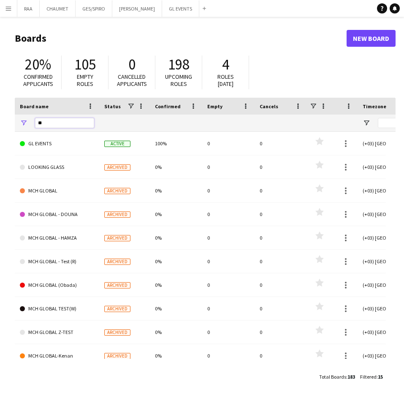
drag, startPoint x: 64, startPoint y: 121, endPoint x: 13, endPoint y: 121, distance: 50.6
click at [13, 121] on main "Boards New Board 20% Confirmed applicants 105 Empty roles 0 Cancelled applicant…" at bounding box center [202, 207] width 404 height 381
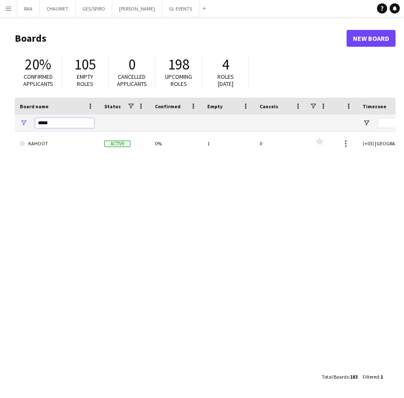
type input "*****"
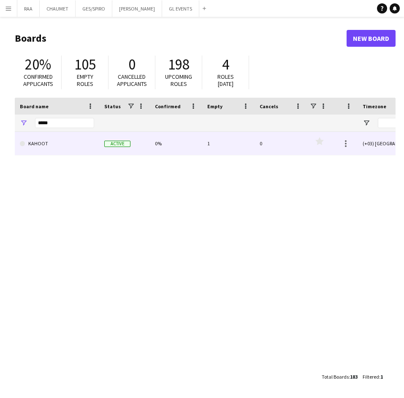
click at [53, 138] on link "KAHOOT" at bounding box center [57, 144] width 74 height 24
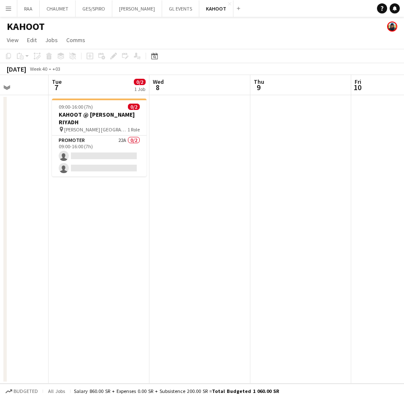
scroll to position [0, 251]
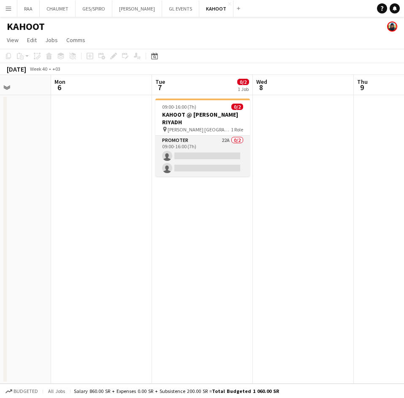
click at [194, 169] on app-card-role "Promoter 22A 0/2 09:00-16:00 (7h) single-neutral-actions single-neutral-actions" at bounding box center [202, 156] width 94 height 41
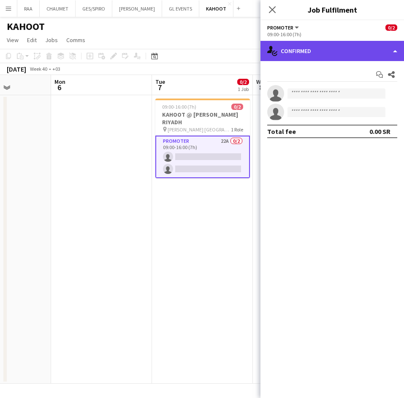
click at [319, 46] on div "single-neutral-actions-check-2 Confirmed" at bounding box center [331, 51] width 143 height 20
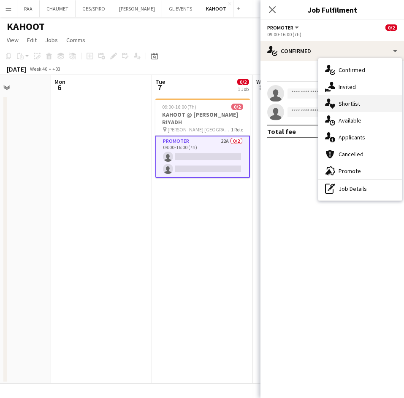
click at [355, 101] on div "single-neutral-actions-heart Shortlist" at bounding box center [359, 103] width 83 height 17
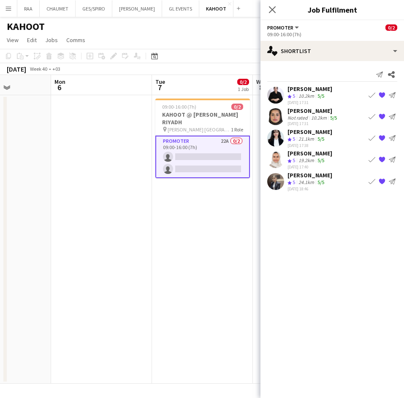
click at [367, 93] on button "Book crew" at bounding box center [371, 95] width 10 height 10
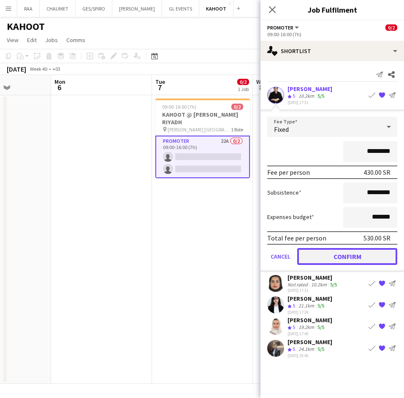
click at [344, 256] on button "Confirm" at bounding box center [347, 256] width 100 height 17
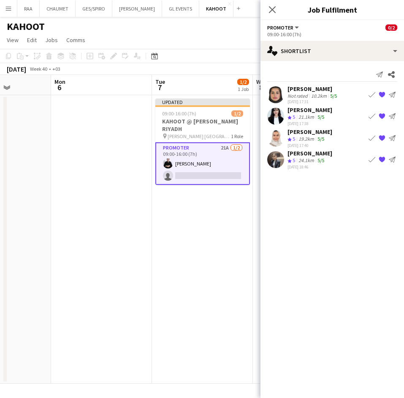
click at [323, 136] on app-skills-label "5/5" at bounding box center [320, 139] width 7 height 6
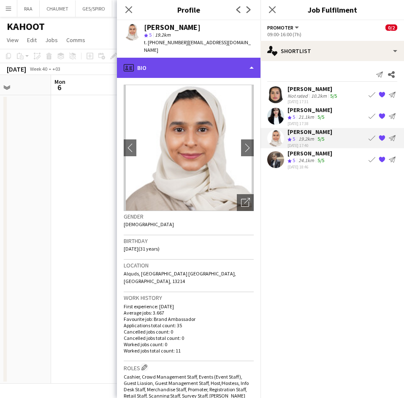
click at [195, 63] on div "profile Bio" at bounding box center [188, 68] width 143 height 20
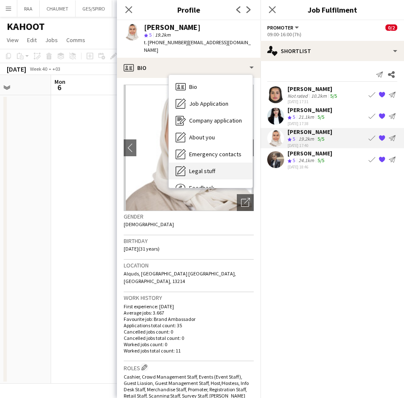
drag, startPoint x: 211, startPoint y: 97, endPoint x: 228, endPoint y: 159, distance: 63.8
click at [228, 159] on div "Bio Bio Job Application Job Application Company application Company application…" at bounding box center [210, 131] width 83 height 113
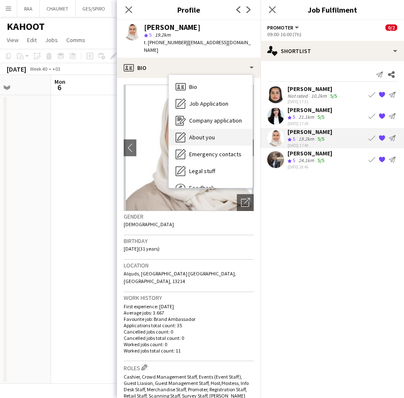
click at [212, 134] on span "About you" at bounding box center [202, 138] width 26 height 8
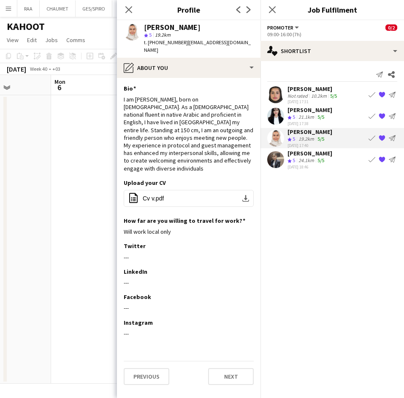
click at [369, 137] on app-icon "Book crew" at bounding box center [371, 138] width 7 height 7
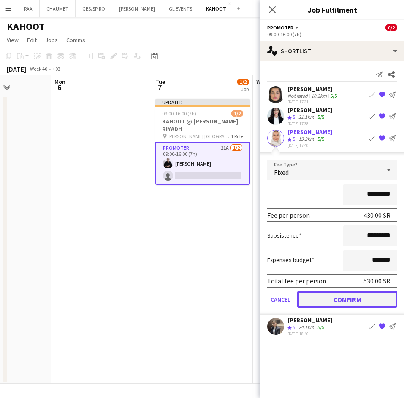
click at [345, 300] on button "Confirm" at bounding box center [347, 299] width 100 height 17
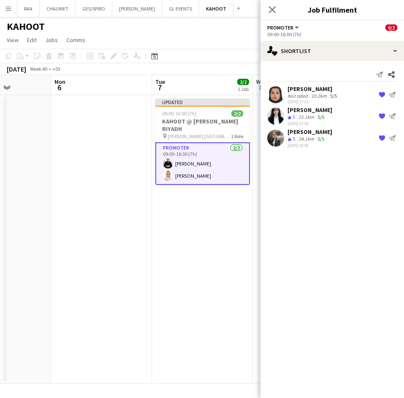
click at [105, 176] on app-date-cell at bounding box center [101, 239] width 101 height 289
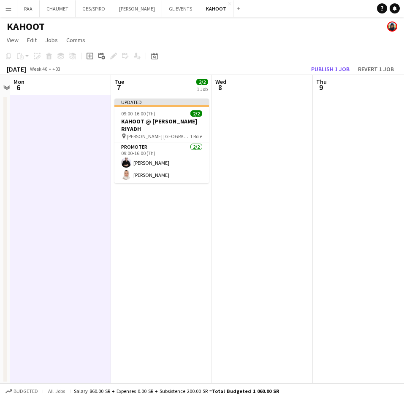
scroll to position [0, 292]
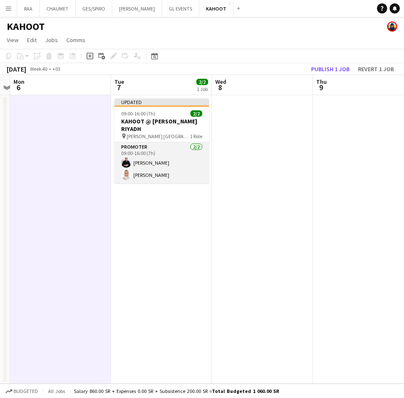
click at [150, 154] on app-card-role "Promoter [DATE] 09:00-16:00 (7h) [PERSON_NAME]" at bounding box center [161, 163] width 94 height 41
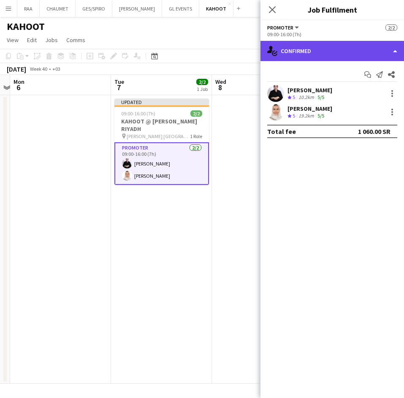
click at [357, 46] on div "single-neutral-actions-check-2 Confirmed" at bounding box center [331, 51] width 143 height 20
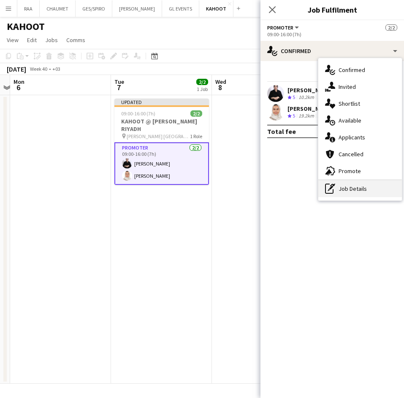
click at [342, 192] on div "pen-write Job Details" at bounding box center [359, 188] width 83 height 17
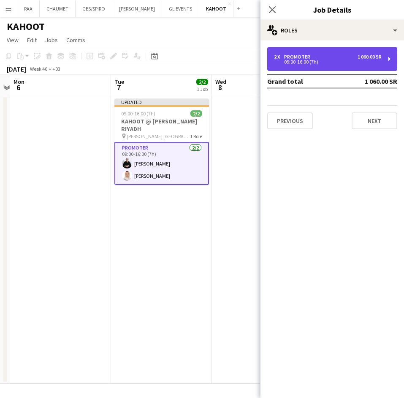
click at [320, 68] on div "2 x Promoter 1 060.00 SR 09:00-16:00 (7h)" at bounding box center [332, 59] width 130 height 24
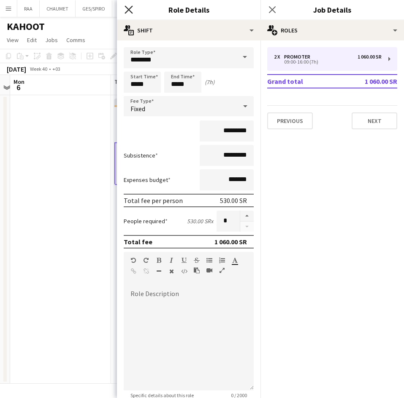
click at [127, 11] on icon at bounding box center [128, 9] width 8 height 8
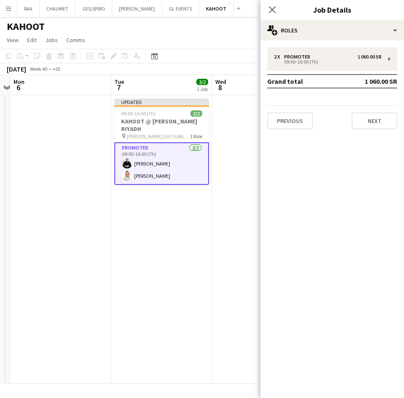
click at [169, 175] on app-card-role "Promoter [DATE] 09:00-16:00 (7h) [PERSON_NAME]" at bounding box center [161, 164] width 94 height 43
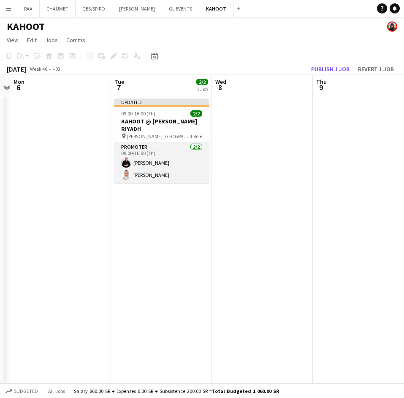
click at [162, 160] on app-card-role "Promoter [DATE] 09:00-16:00 (7h) [PERSON_NAME]" at bounding box center [161, 163] width 94 height 41
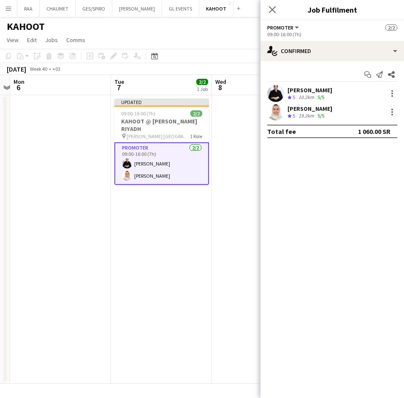
click at [331, 90] on div "[PERSON_NAME]" at bounding box center [309, 90] width 45 height 8
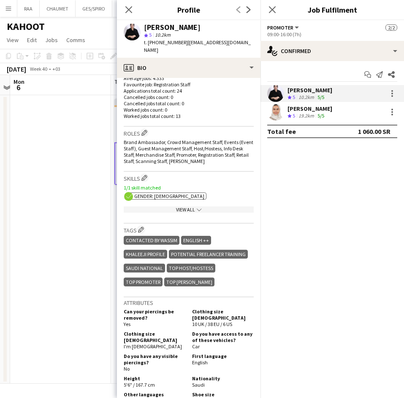
scroll to position [235, 0]
click at [305, 108] on div "[PERSON_NAME]" at bounding box center [309, 109] width 45 height 8
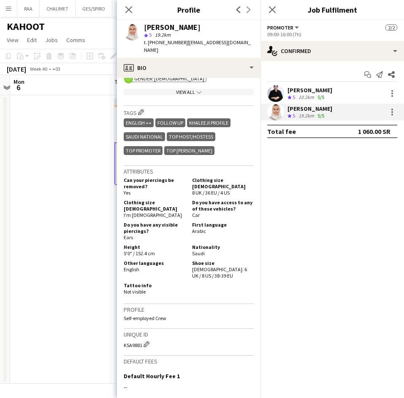
scroll to position [358, 0]
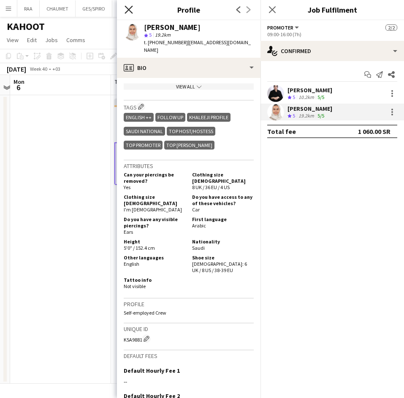
click at [129, 7] on icon "Close pop-in" at bounding box center [128, 9] width 8 height 8
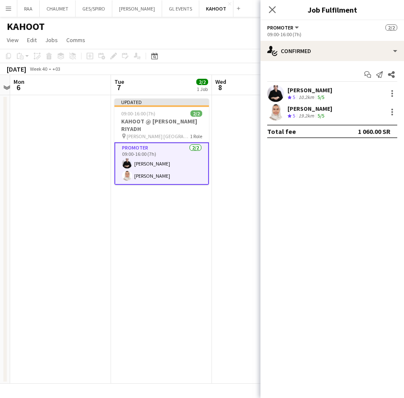
click at [169, 209] on app-date-cell "Updated 09:00-16:00 (7h) 2/2 KAHOOT @ [PERSON_NAME][GEOGRAPHIC_DATA] pin [PERSO…" at bounding box center [161, 239] width 101 height 289
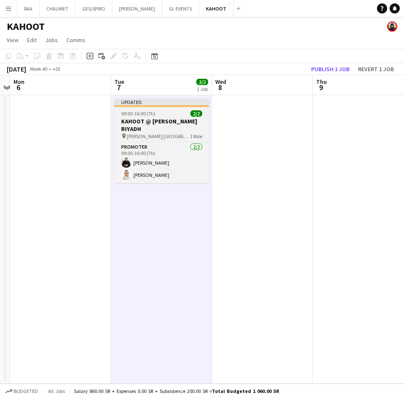
click at [179, 124] on h3 "KAHOOT @ [PERSON_NAME] RIYADH" at bounding box center [161, 125] width 94 height 15
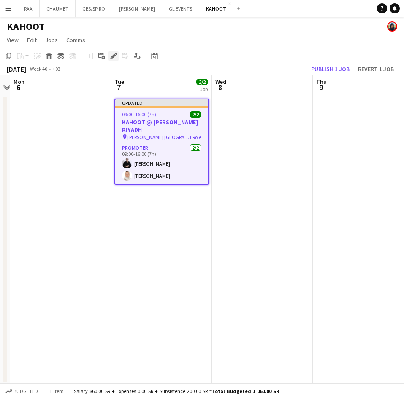
click at [114, 55] on icon at bounding box center [113, 56] width 5 height 5
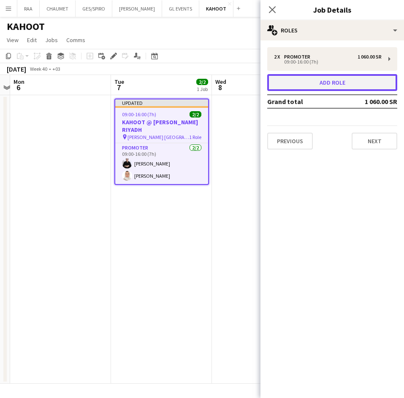
click at [338, 85] on button "Add role" at bounding box center [332, 82] width 130 height 17
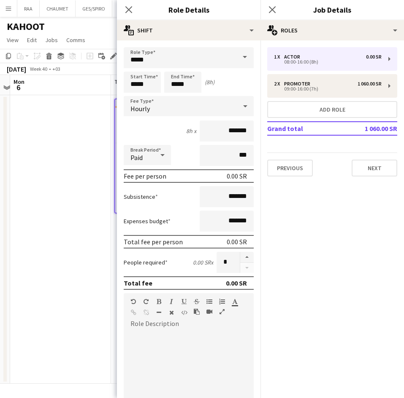
click at [203, 105] on div "Hourly" at bounding box center [180, 106] width 113 height 20
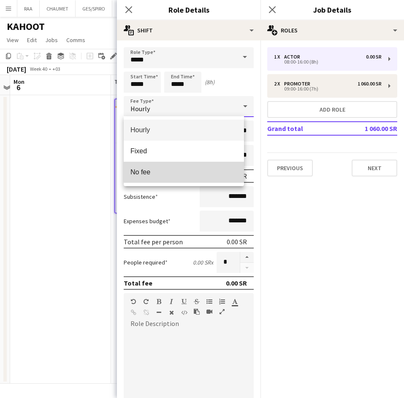
click at [190, 180] on mat-option "No fee" at bounding box center [184, 172] width 120 height 21
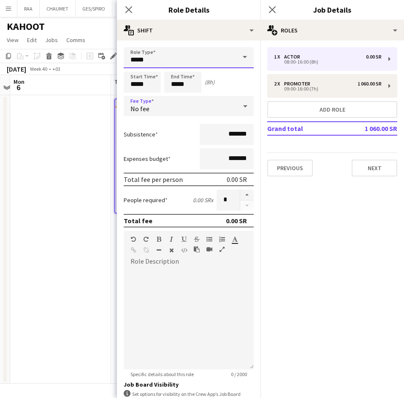
click at [189, 57] on input "*****" at bounding box center [189, 57] width 130 height 21
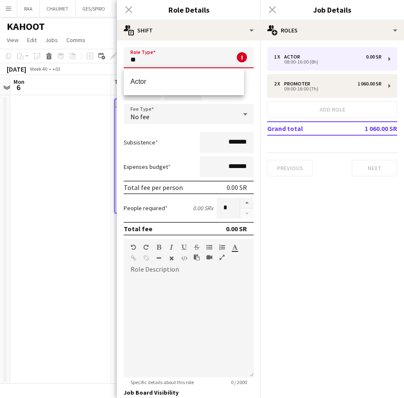
type input "*"
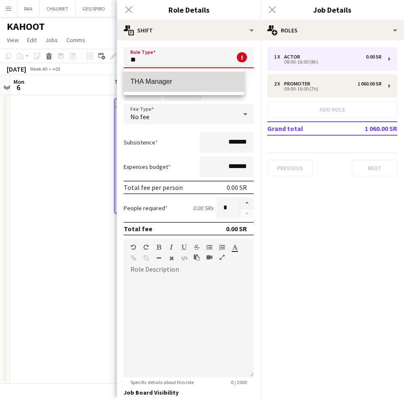
click at [187, 82] on span "THA Manager" at bounding box center [183, 82] width 107 height 8
type input "**********"
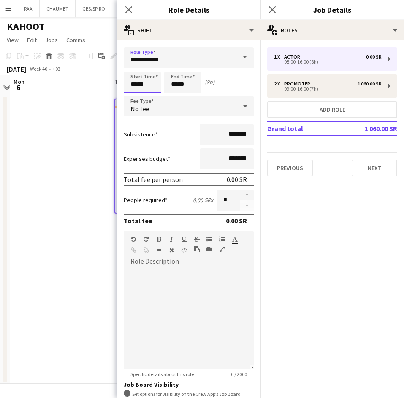
click at [140, 79] on input "*****" at bounding box center [142, 82] width 37 height 21
type input "*****"
click at [129, 68] on div at bounding box center [133, 67] width 17 height 8
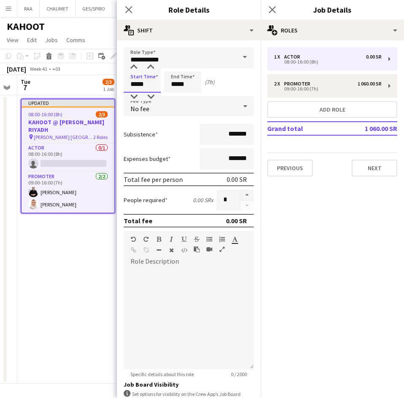
scroll to position [0, 285]
click at [127, 5] on app-icon "Close pop-in" at bounding box center [129, 10] width 12 height 12
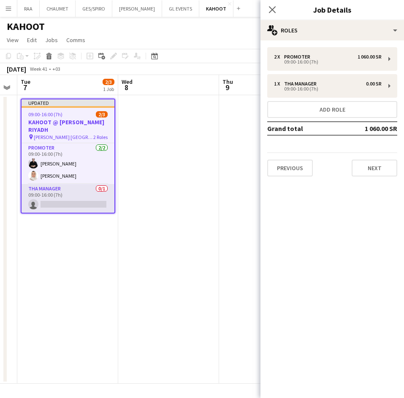
click at [62, 191] on app-card-role "THA Manager 0/1 09:00-16:00 (7h) single-neutral-actions" at bounding box center [68, 198] width 93 height 29
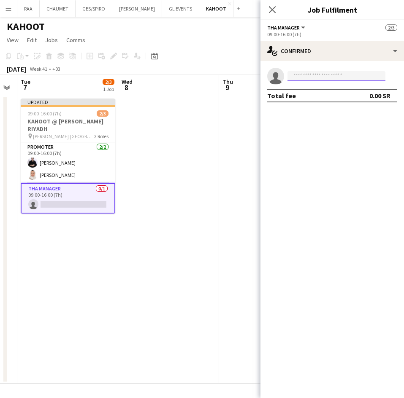
click at [313, 80] on input at bounding box center [336, 76] width 98 height 10
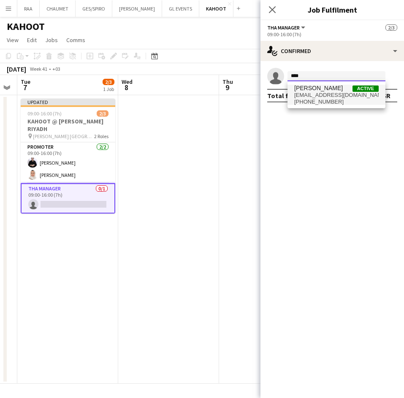
type input "****"
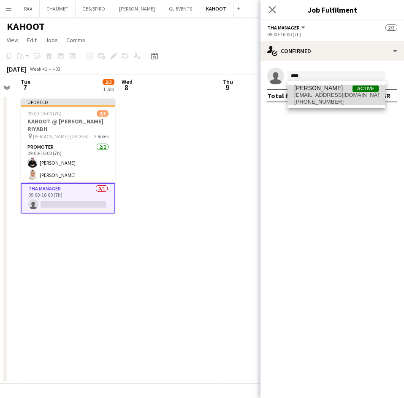
click at [315, 89] on span "[PERSON_NAME]" at bounding box center [318, 88] width 48 height 7
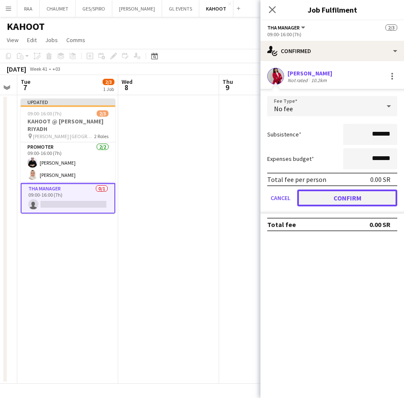
click at [327, 205] on button "Confirm" at bounding box center [347, 198] width 100 height 17
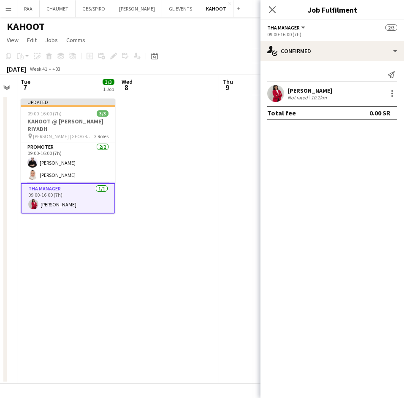
click at [193, 211] on app-date-cell at bounding box center [168, 239] width 101 height 289
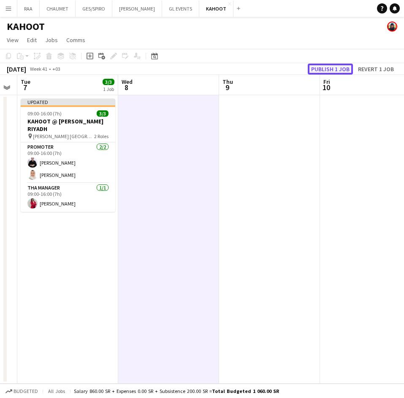
click at [334, 68] on button "Publish 1 job" at bounding box center [329, 69] width 45 height 11
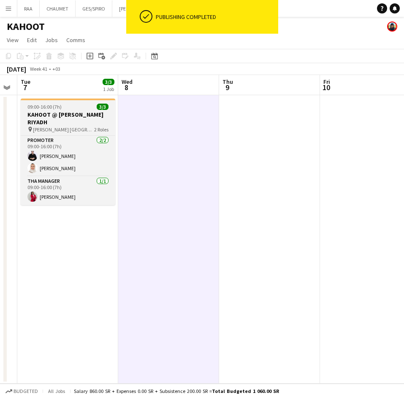
click at [69, 119] on h3 "KAHOOT @ [PERSON_NAME] RIYADH" at bounding box center [68, 118] width 94 height 15
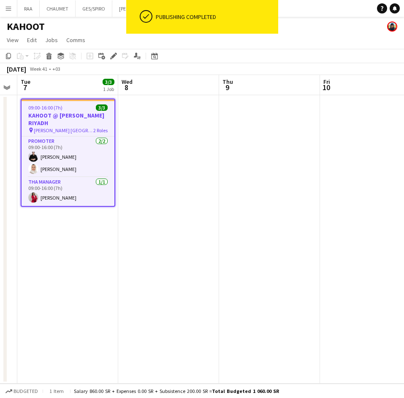
click at [9, 62] on app-toolbar "Copy Paste Paste Ctrl+V Paste with crew Ctrl+Shift+V Paste linked Job [GEOGRAPH…" at bounding box center [202, 56] width 404 height 14
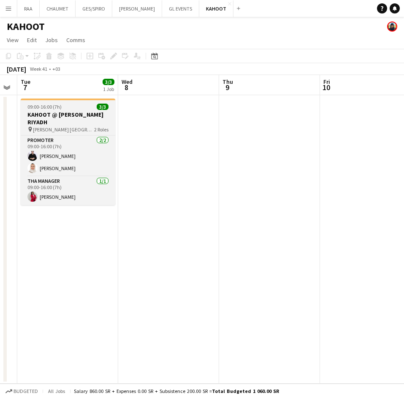
click at [73, 114] on h3 "KAHOOT @ [PERSON_NAME] RIYADH" at bounding box center [68, 118] width 94 height 15
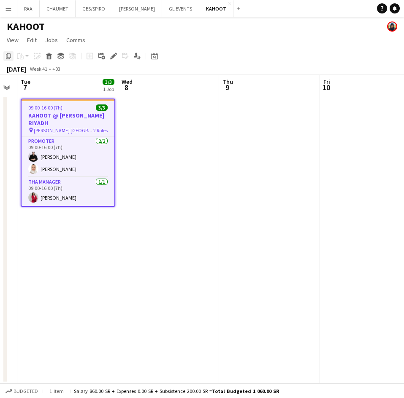
click at [10, 56] on icon "Copy" at bounding box center [8, 56] width 7 height 7
click at [186, 160] on app-date-cell at bounding box center [168, 239] width 101 height 289
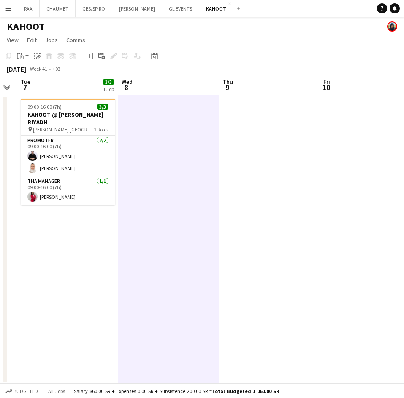
click at [276, 172] on app-date-cell at bounding box center [269, 239] width 101 height 289
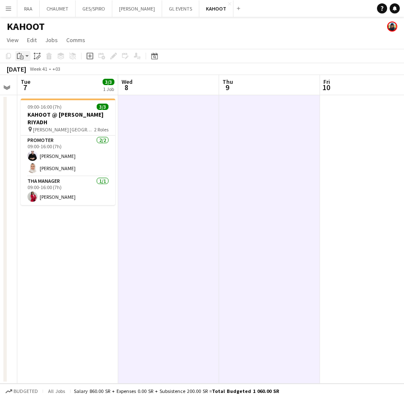
click at [21, 54] on icon at bounding box center [21, 55] width 1 height 2
drag, startPoint x: 48, startPoint y: 91, endPoint x: 43, endPoint y: 86, distance: 6.6
click at [43, 86] on div "Paste Ctrl+V Paste with crew Ctrl+Shift+V" at bounding box center [62, 79] width 93 height 35
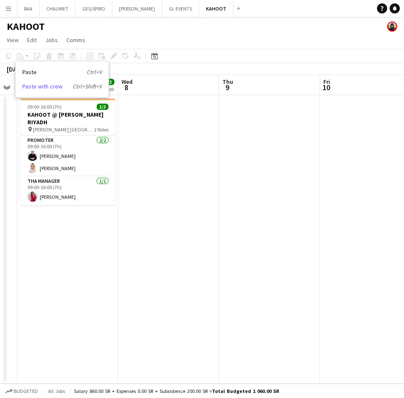
click at [43, 86] on link "Paste with crew Ctrl+Shift+V" at bounding box center [61, 87] width 79 height 8
click at [141, 132] on app-date-cell at bounding box center [168, 239] width 101 height 289
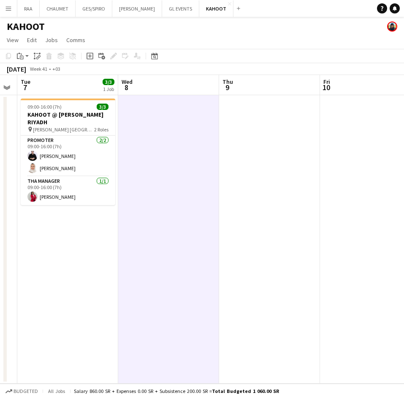
click at [237, 144] on app-date-cell at bounding box center [269, 239] width 101 height 289
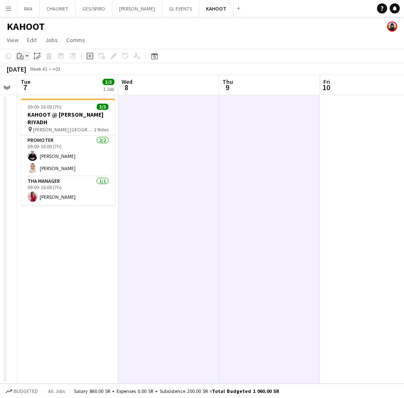
click at [20, 52] on div "Paste" at bounding box center [20, 56] width 10 height 10
click at [40, 90] on link "Paste with crew Ctrl+Shift+V" at bounding box center [61, 87] width 79 height 8
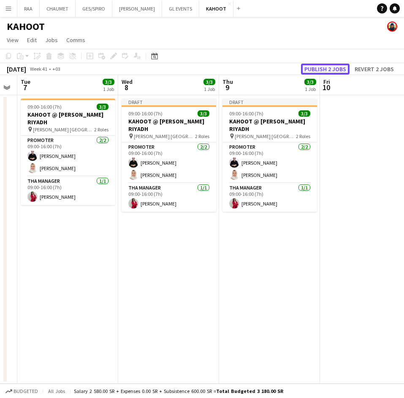
click at [324, 68] on button "Publish 2 jobs" at bounding box center [325, 69] width 48 height 11
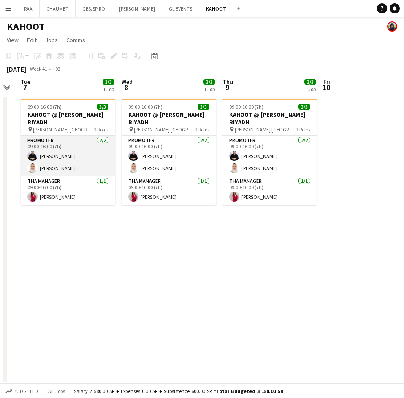
click at [78, 149] on app-card-role "Promoter [DATE] 09:00-16:00 (7h) [PERSON_NAME]" at bounding box center [68, 156] width 94 height 41
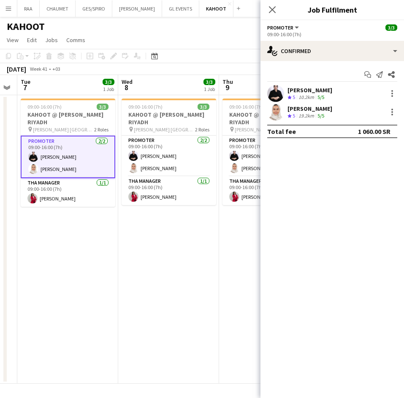
click at [326, 82] on div "Start chat Send notification Share [PERSON_NAME] Crew rating 5 10.2km 5/5 Masha…" at bounding box center [331, 103] width 143 height 84
click at [320, 96] on app-skills-label "5/5" at bounding box center [320, 97] width 7 height 6
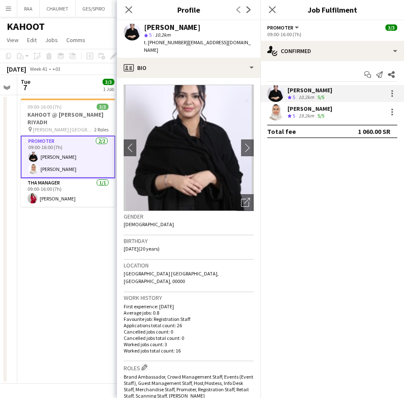
click at [154, 43] on span "t. [PHONE_NUMBER]" at bounding box center [166, 42] width 44 height 6
copy span "966500485805"
click at [312, 113] on div "19.2km" at bounding box center [305, 116] width 19 height 7
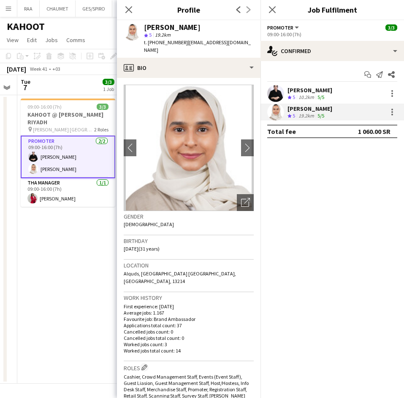
click at [167, 44] on span "t. [PHONE_NUMBER]" at bounding box center [166, 42] width 44 height 6
copy span "966552783316"
click at [59, 10] on button "CHAUMET Close" at bounding box center [58, 8] width 36 height 16
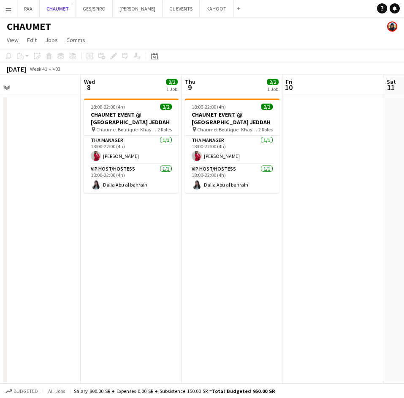
scroll to position [0, 223]
click at [10, 5] on app-icon "Menu" at bounding box center [8, 8] width 7 height 7
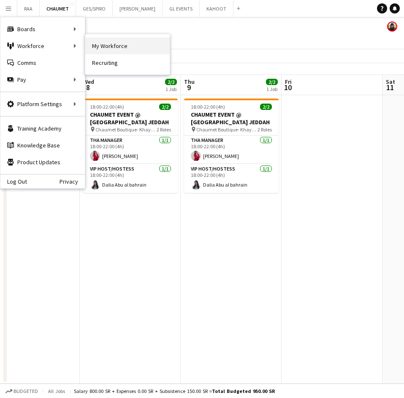
click at [105, 48] on link "My Workforce" at bounding box center [127, 46] width 84 height 17
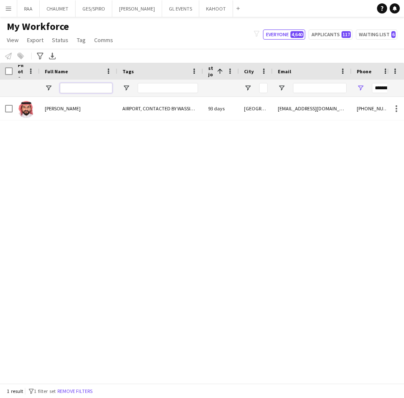
click at [70, 86] on input "Full Name Filter Input" at bounding box center [86, 88] width 52 height 10
paste input "**********"
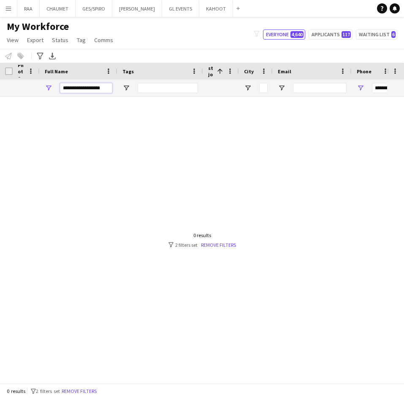
type input "**********"
click at [385, 84] on input "**********" at bounding box center [379, 88] width 17 height 10
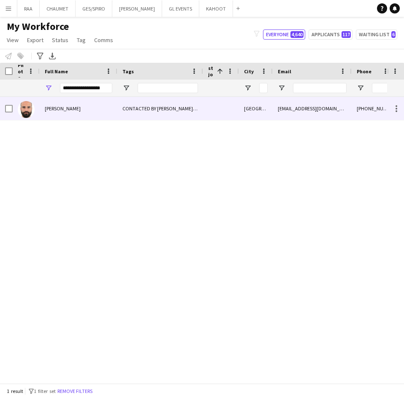
click at [51, 107] on span "[PERSON_NAME]" at bounding box center [63, 108] width 36 height 6
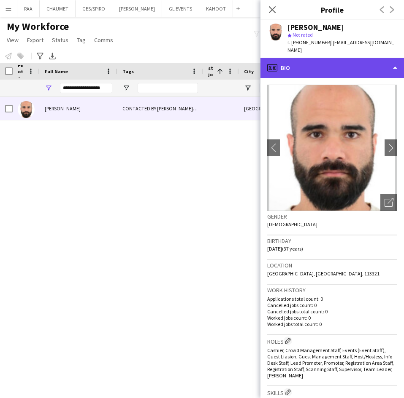
click at [379, 62] on div "profile Bio" at bounding box center [331, 68] width 143 height 20
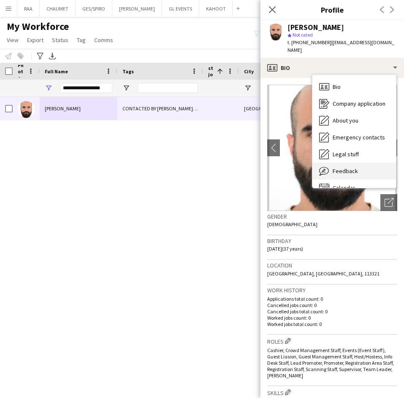
click at [350, 169] on span "Feedback" at bounding box center [344, 171] width 25 height 8
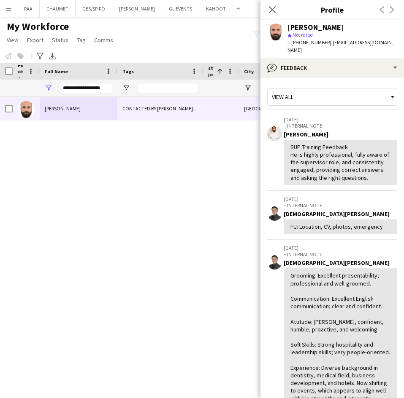
click at [346, 40] on span "| [EMAIL_ADDRESS][DOMAIN_NAME]" at bounding box center [340, 46] width 107 height 14
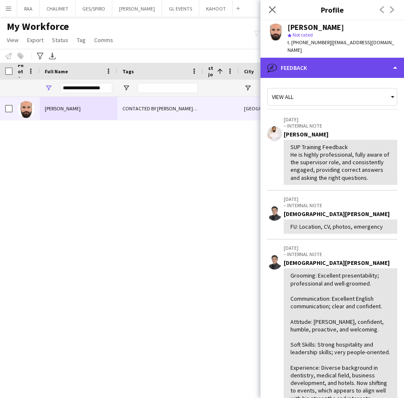
click at [352, 62] on div "bubble-pencil Feedback" at bounding box center [331, 68] width 143 height 20
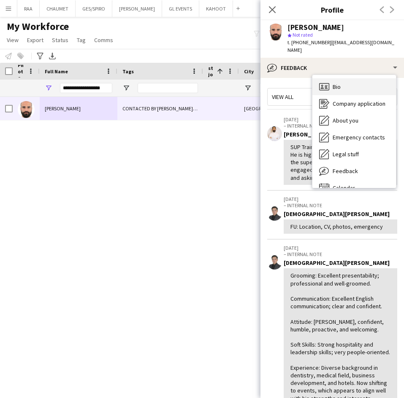
click at [358, 86] on div "Bio Bio" at bounding box center [353, 86] width 83 height 17
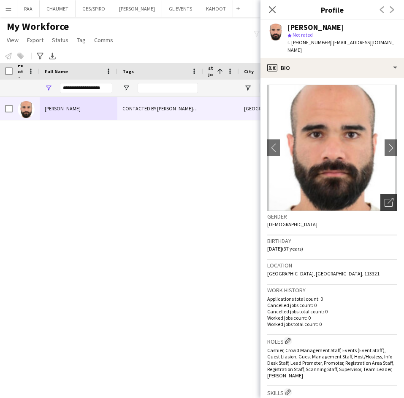
click at [384, 203] on icon "Open photos pop-in" at bounding box center [388, 202] width 9 height 9
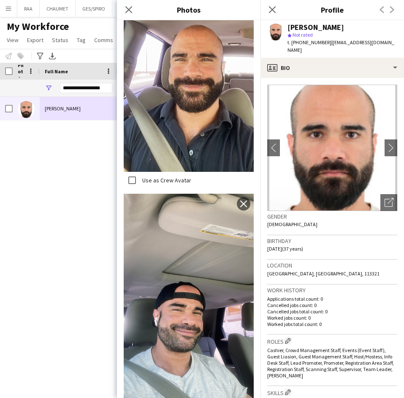
scroll to position [920, 0]
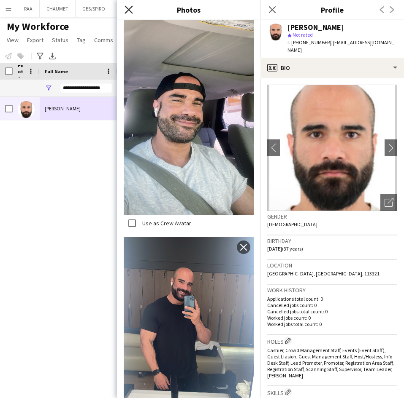
click at [128, 8] on icon at bounding box center [128, 9] width 8 height 8
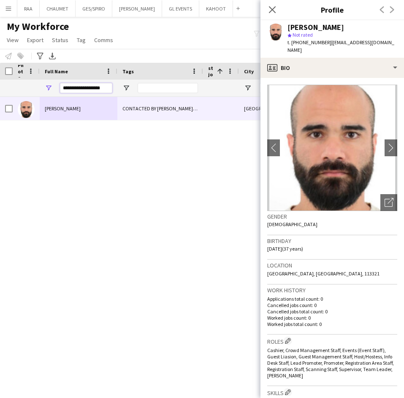
click at [94, 87] on input "**********" at bounding box center [86, 88] width 52 height 10
paste input "Full Name Filter Input"
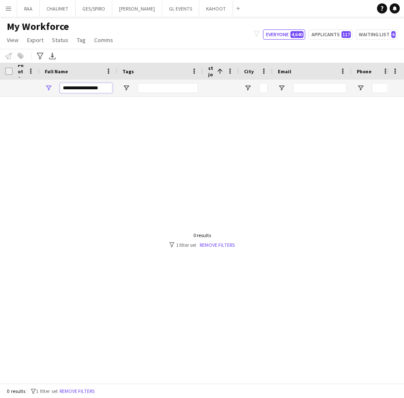
click at [65, 86] on input "**********" at bounding box center [86, 88] width 52 height 10
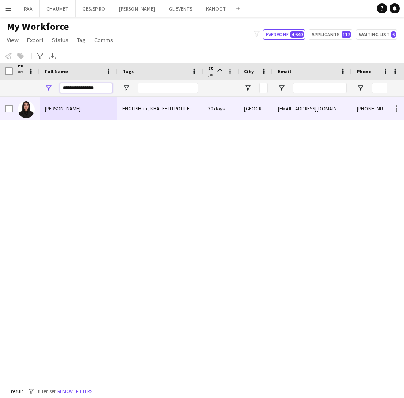
type input "**********"
click at [89, 103] on div "[PERSON_NAME]" at bounding box center [79, 108] width 78 height 23
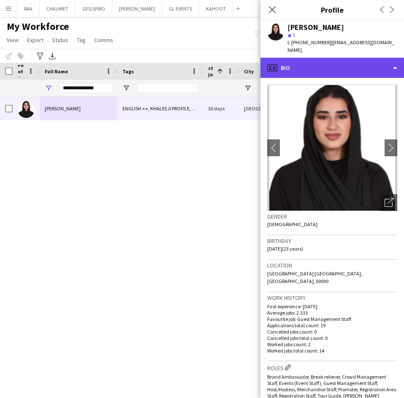
click at [340, 67] on div "profile Bio" at bounding box center [331, 68] width 143 height 20
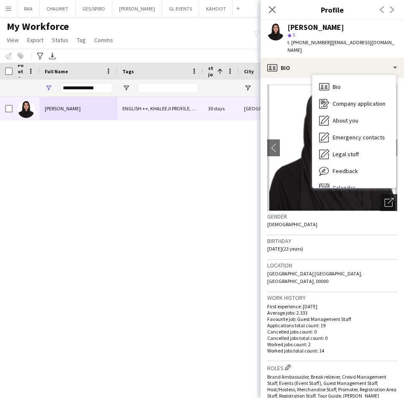
click at [384, 198] on icon "Open photos pop-in" at bounding box center [388, 202] width 9 height 9
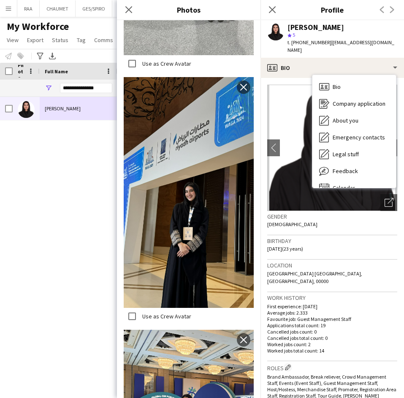
scroll to position [609, 0]
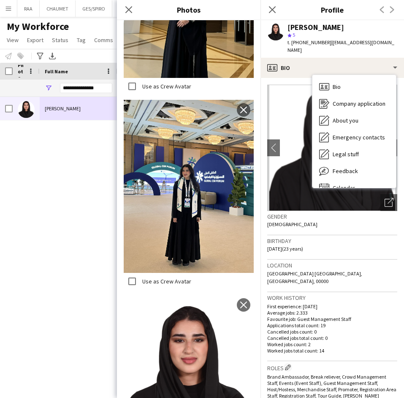
click at [350, 238] on div "Birthday [DEMOGRAPHIC_DATA] (23 years)" at bounding box center [332, 248] width 130 height 24
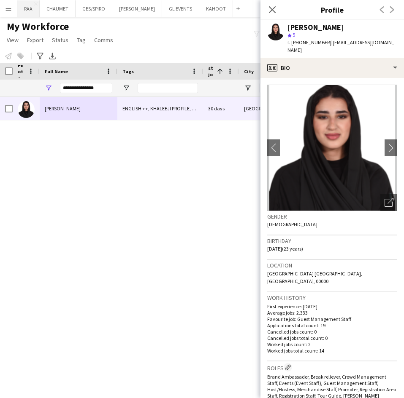
click at [26, 11] on button "RAA Close" at bounding box center [28, 8] width 22 height 16
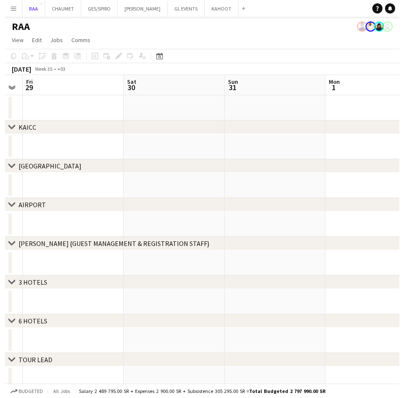
scroll to position [0, 269]
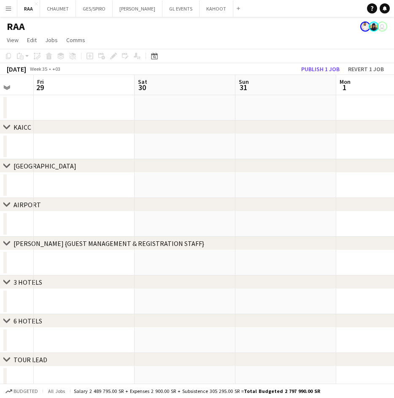
click at [4, 15] on button "Menu" at bounding box center [8, 8] width 17 height 17
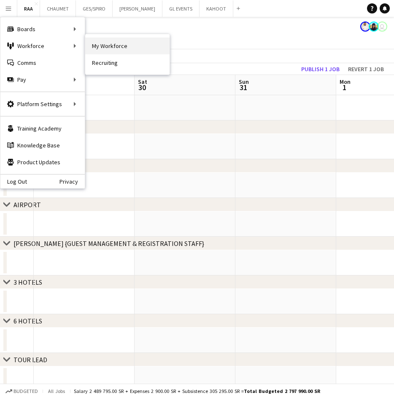
click at [102, 45] on link "My Workforce" at bounding box center [127, 46] width 84 height 17
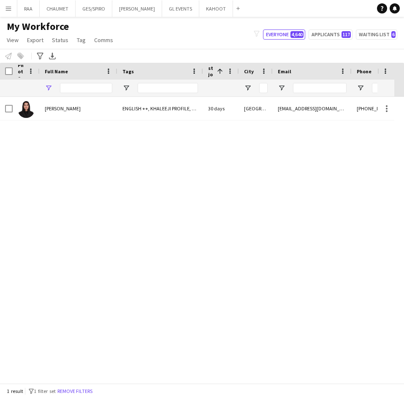
type input "**********"
click at [77, 393] on button "Remove filters" at bounding box center [75, 391] width 38 height 9
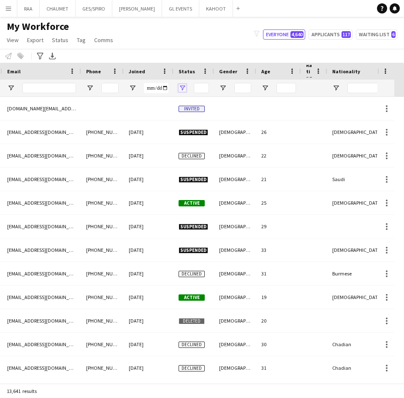
click at [183, 85] on span "Open Filter Menu" at bounding box center [182, 88] width 8 height 8
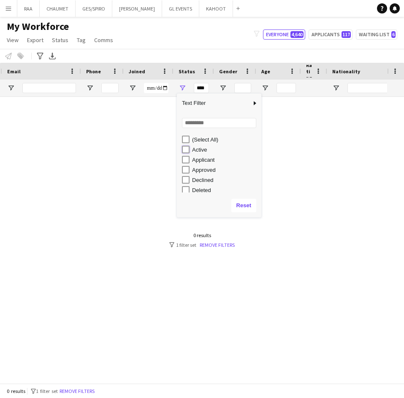
type input "**********"
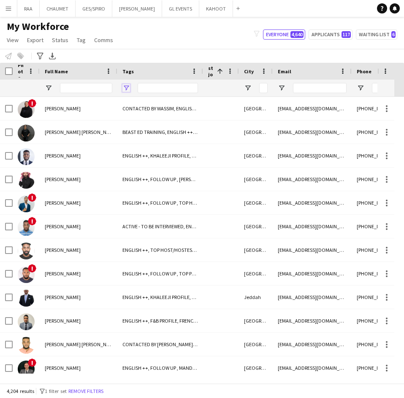
click at [129, 90] on span "Open Filter Menu" at bounding box center [126, 88] width 8 height 8
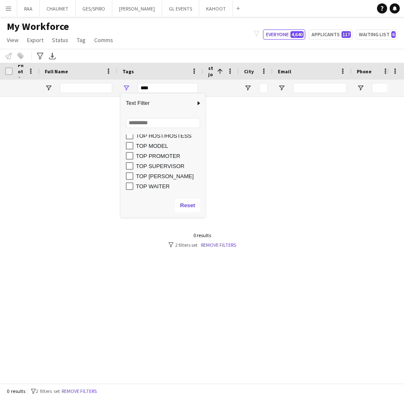
scroll to position [381, 0]
type input "**********"
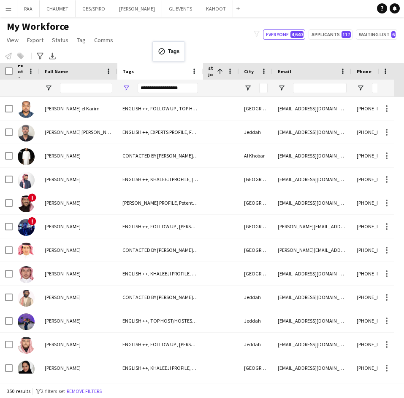
drag, startPoint x: 177, startPoint y: 69, endPoint x: 156, endPoint y: 46, distance: 30.5
click at [210, 72] on span "Last job" at bounding box center [210, 71] width 5 height 25
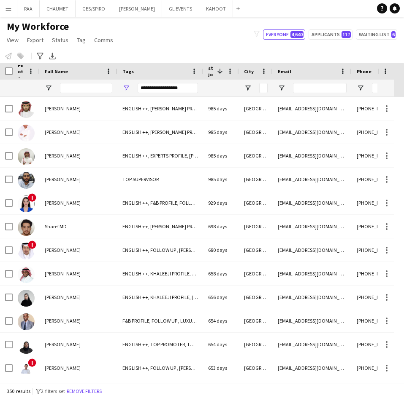
click at [213, 77] on span "Last job" at bounding box center [210, 71] width 5 height 25
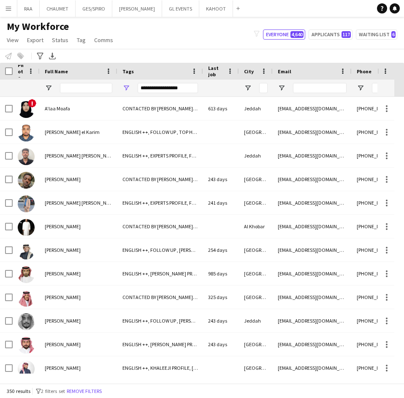
click at [212, 73] on span "Last job" at bounding box center [216, 71] width 16 height 13
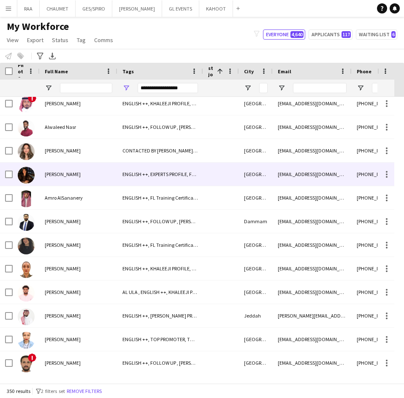
scroll to position [920, 0]
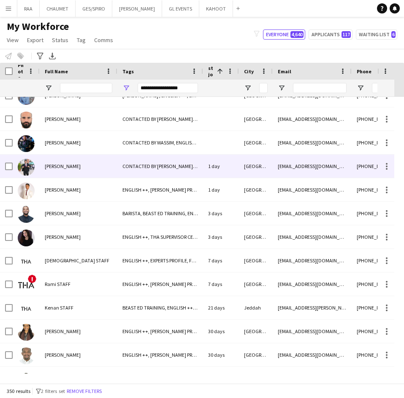
click at [88, 170] on div "[PERSON_NAME]" at bounding box center [79, 166] width 78 height 23
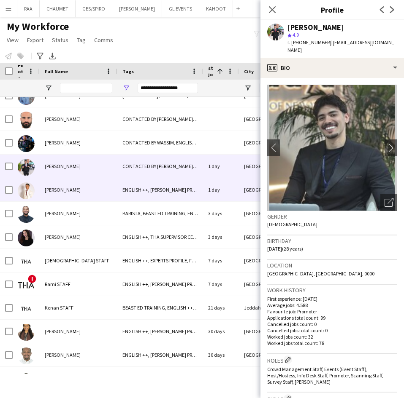
click at [68, 190] on span "[PERSON_NAME]" at bounding box center [63, 190] width 36 height 6
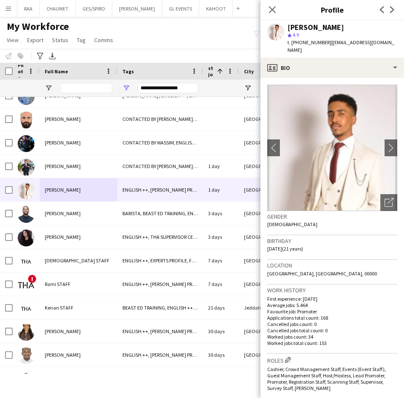
click at [194, 38] on div "My Workforce View Views Default view Basic Export View TAGS Test New view Updat…" at bounding box center [202, 34] width 404 height 29
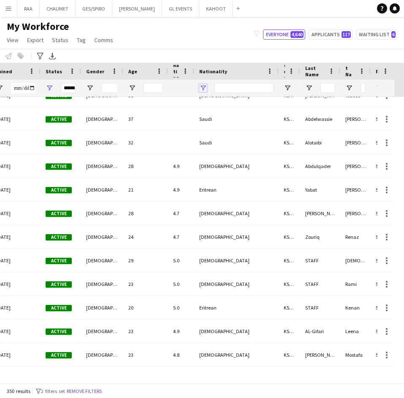
click at [202, 91] on span "Open Filter Menu" at bounding box center [203, 88] width 8 height 8
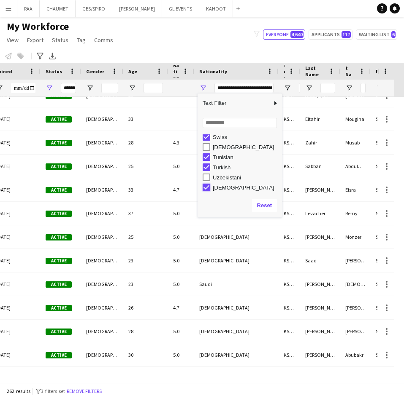
type input "**********"
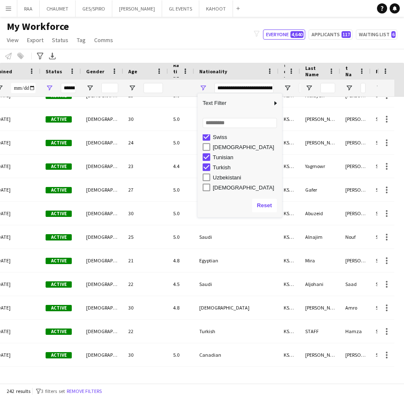
click at [195, 55] on div "Notify workforce Add to tag Select at least one crew to tag him or her. Advance…" at bounding box center [202, 56] width 404 height 14
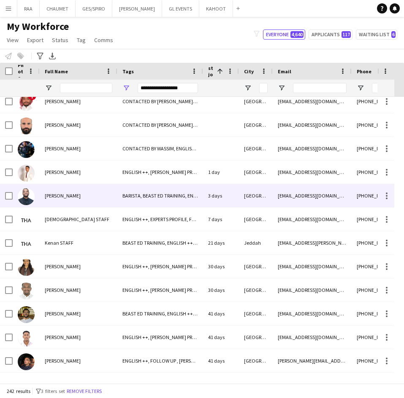
click at [78, 180] on div "[PERSON_NAME]" at bounding box center [79, 172] width 78 height 23
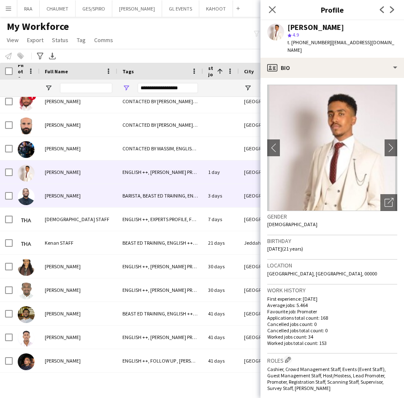
click at [81, 192] on div "[PERSON_NAME]" at bounding box center [79, 195] width 78 height 23
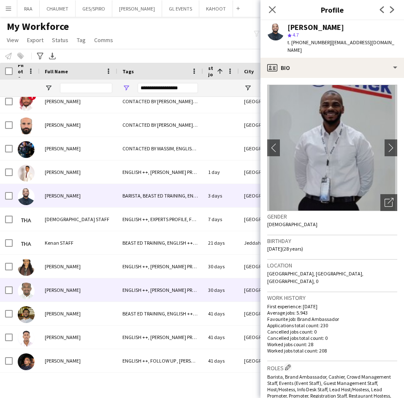
click at [71, 289] on span "[PERSON_NAME]" at bounding box center [63, 290] width 36 height 6
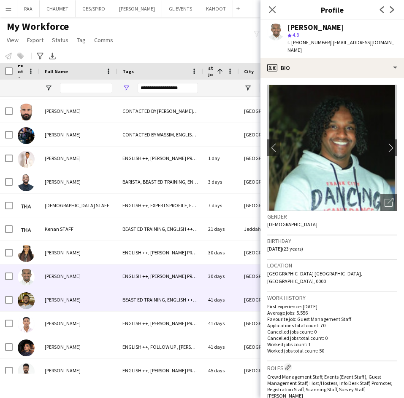
scroll to position [2302, 0]
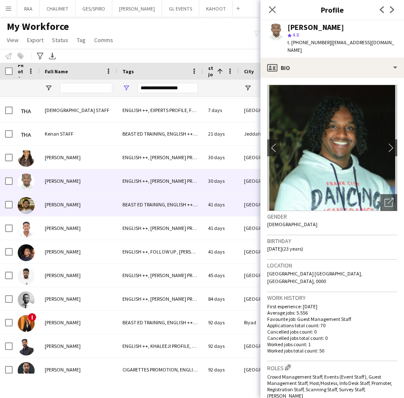
click at [76, 206] on span "[PERSON_NAME]" at bounding box center [63, 205] width 36 height 6
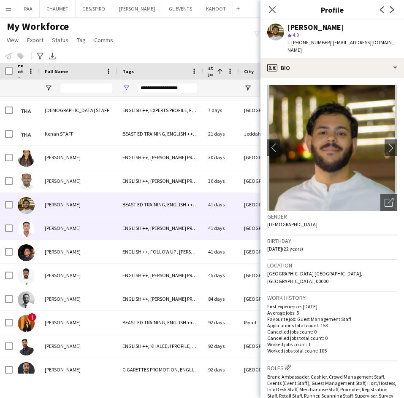
click at [73, 221] on div "[PERSON_NAME]" at bounding box center [79, 228] width 78 height 23
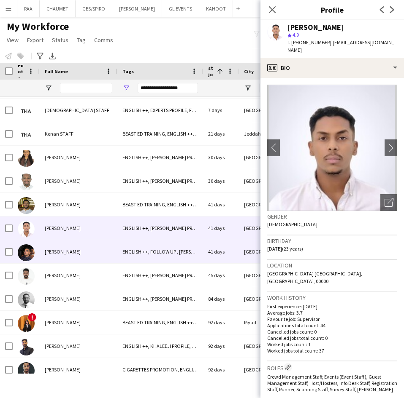
click at [73, 246] on div "[PERSON_NAME]" at bounding box center [79, 251] width 78 height 23
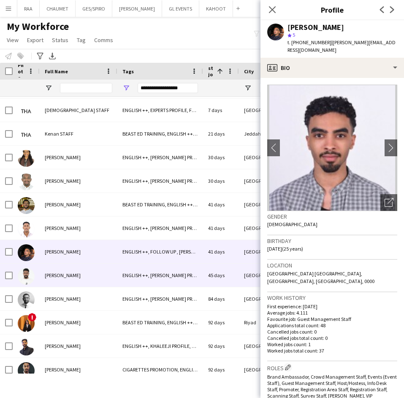
click at [76, 274] on span "[PERSON_NAME]" at bounding box center [63, 275] width 36 height 6
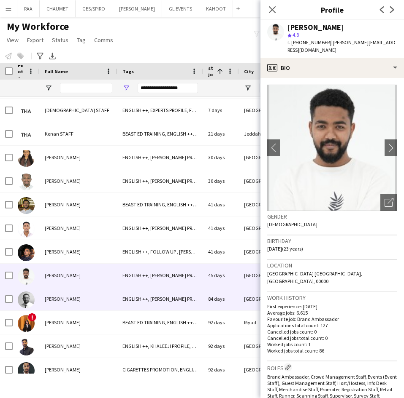
click at [76, 293] on div "[PERSON_NAME]" at bounding box center [79, 299] width 78 height 23
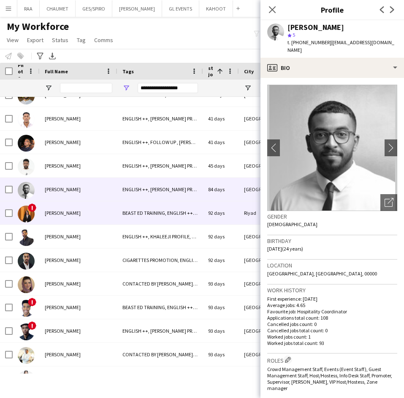
click at [75, 210] on div "[PERSON_NAME]" at bounding box center [79, 213] width 78 height 23
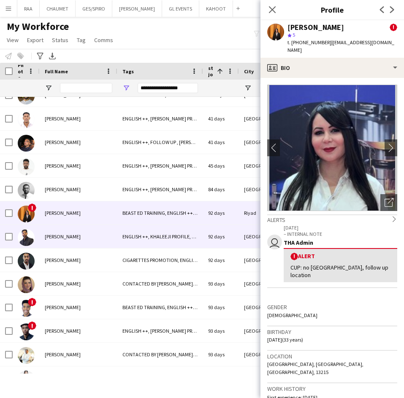
click at [75, 232] on div "[PERSON_NAME]" at bounding box center [79, 236] width 78 height 23
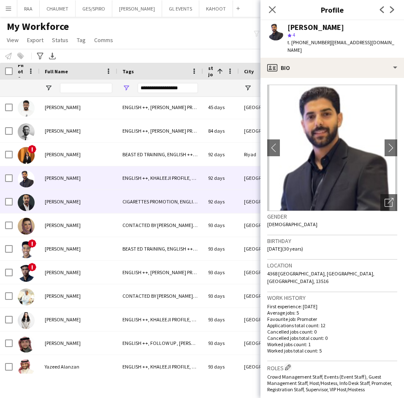
click at [72, 200] on span "[PERSON_NAME]" at bounding box center [63, 202] width 36 height 6
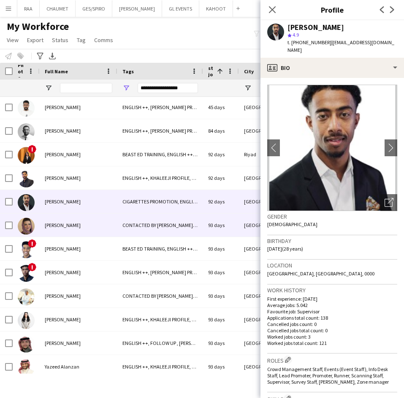
click at [70, 217] on div "[PERSON_NAME]" at bounding box center [79, 225] width 78 height 23
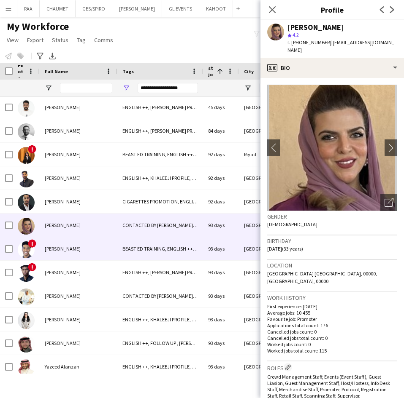
click at [63, 247] on span "[PERSON_NAME]" at bounding box center [63, 249] width 36 height 6
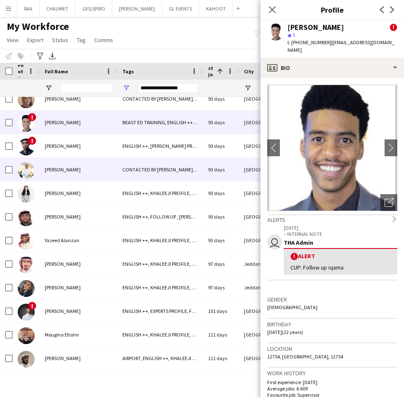
click at [82, 172] on div "[PERSON_NAME]" at bounding box center [79, 169] width 78 height 23
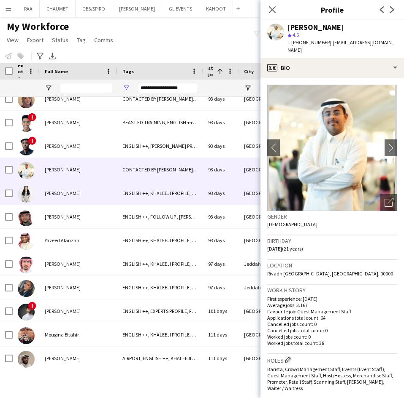
click at [77, 202] on div "[PERSON_NAME]" at bounding box center [79, 193] width 78 height 23
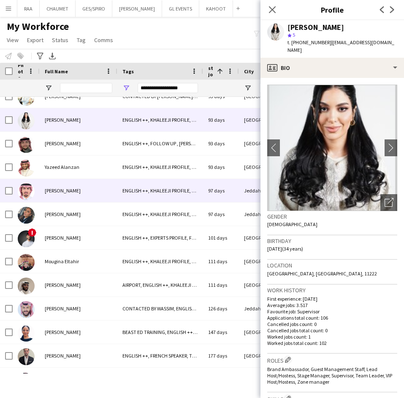
click at [68, 191] on span "[PERSON_NAME]" at bounding box center [63, 191] width 36 height 6
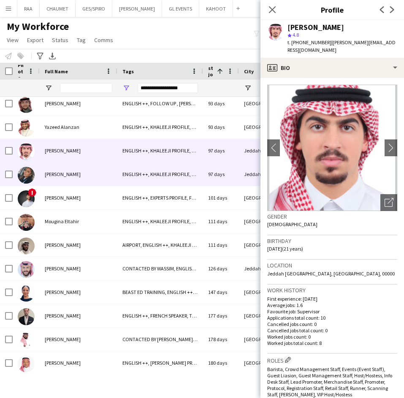
click at [69, 177] on span "[PERSON_NAME]" at bounding box center [63, 174] width 36 height 6
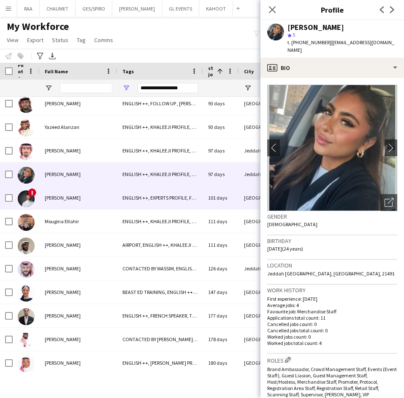
click at [72, 201] on div "[PERSON_NAME]" at bounding box center [79, 197] width 78 height 23
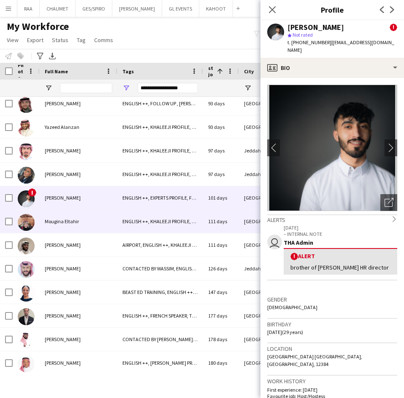
click at [74, 214] on div "Mougina Eltahir" at bounding box center [79, 221] width 78 height 23
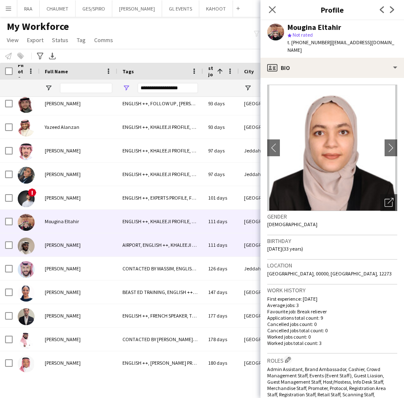
click at [72, 241] on div "[PERSON_NAME]" at bounding box center [79, 245] width 78 height 23
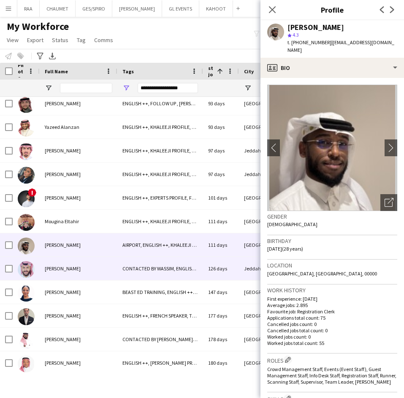
click at [73, 266] on span "[PERSON_NAME]" at bounding box center [63, 269] width 36 height 6
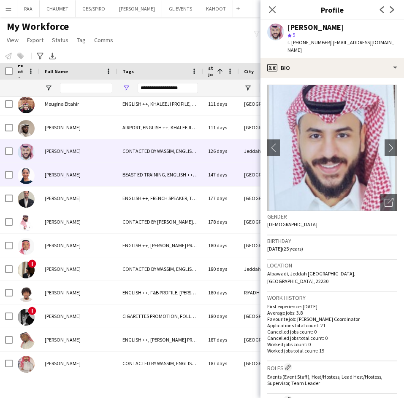
click at [66, 182] on div "[PERSON_NAME]" at bounding box center [79, 174] width 78 height 23
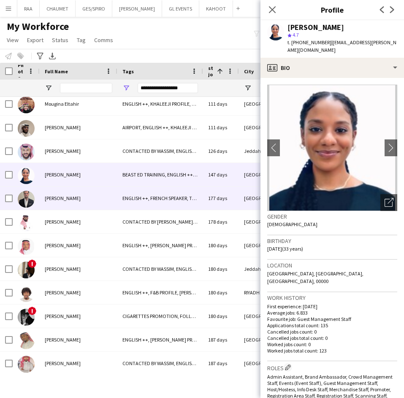
click at [62, 202] on div "[PERSON_NAME]" at bounding box center [79, 198] width 78 height 23
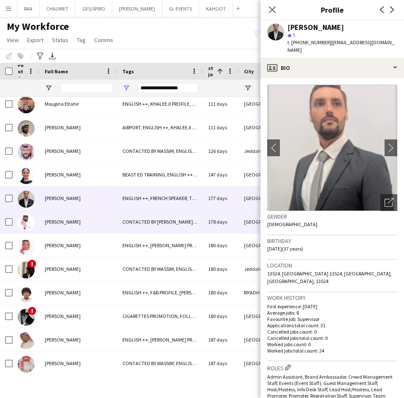
click at [56, 230] on div "[PERSON_NAME]" at bounding box center [79, 221] width 78 height 23
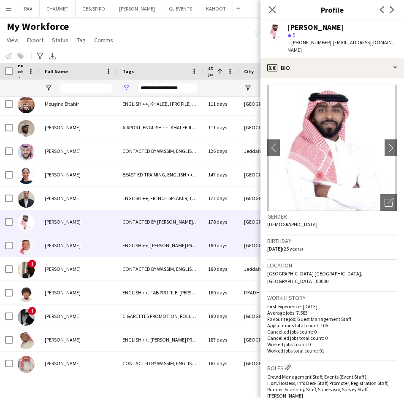
click at [69, 253] on div "[PERSON_NAME]" at bounding box center [79, 245] width 78 height 23
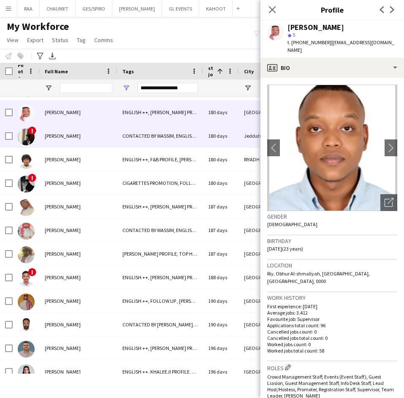
click at [69, 130] on div "[PERSON_NAME]" at bounding box center [79, 135] width 78 height 23
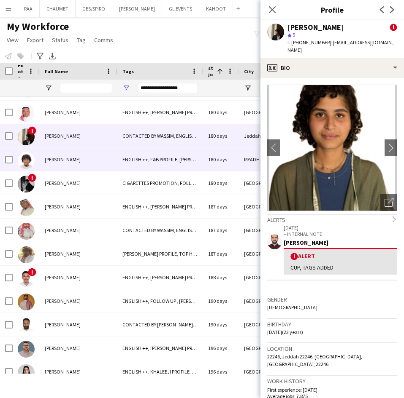
click at [69, 156] on span "[PERSON_NAME]" at bounding box center [63, 159] width 36 height 6
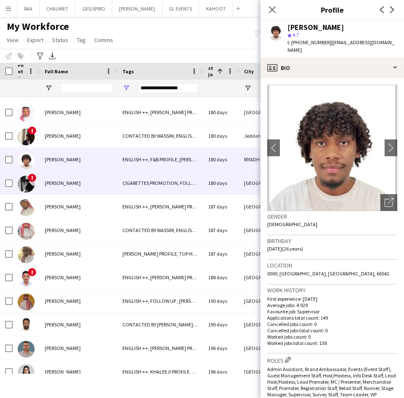
click at [68, 178] on div "[PERSON_NAME]" at bounding box center [79, 183] width 78 height 23
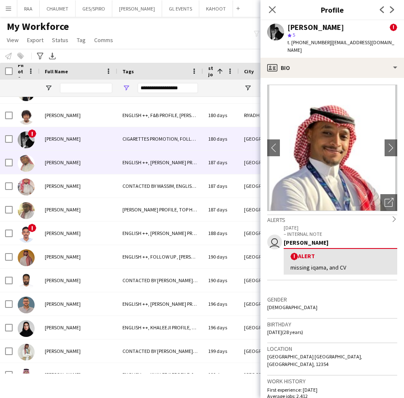
click at [71, 151] on div "[PERSON_NAME]" at bounding box center [79, 162] width 78 height 23
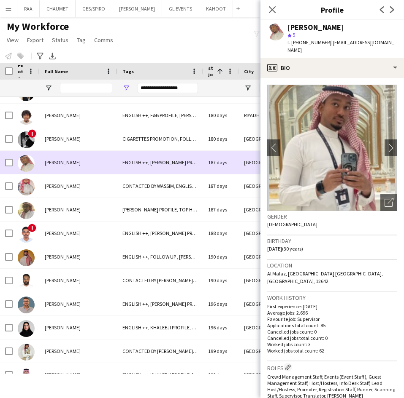
click at [71, 171] on div "[PERSON_NAME]" at bounding box center [79, 162] width 78 height 23
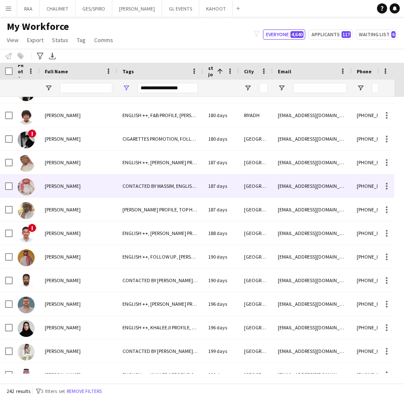
click at [71, 179] on div "[PERSON_NAME]" at bounding box center [79, 186] width 78 height 23
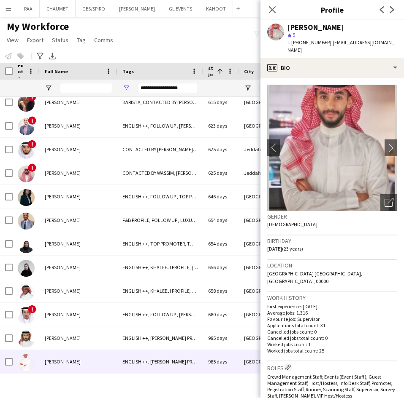
click at [59, 366] on div "[PERSON_NAME]" at bounding box center [79, 361] width 78 height 23
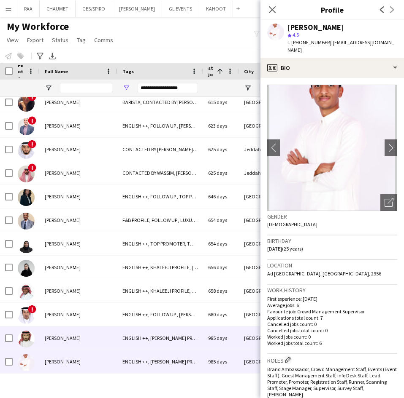
click at [59, 344] on div "[PERSON_NAME]" at bounding box center [79, 338] width 78 height 23
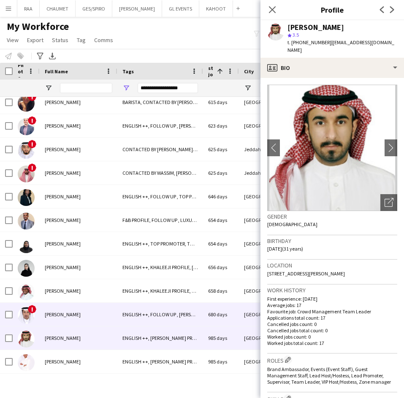
click at [60, 319] on div "[PERSON_NAME]" at bounding box center [79, 314] width 78 height 23
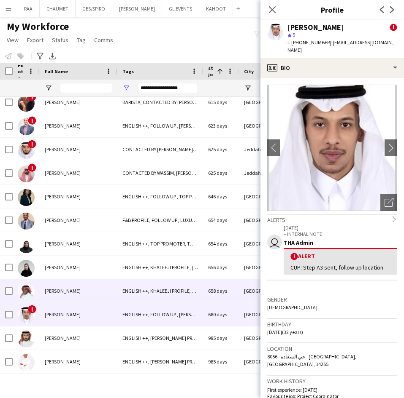
click at [64, 285] on div "[PERSON_NAME]" at bounding box center [79, 291] width 78 height 23
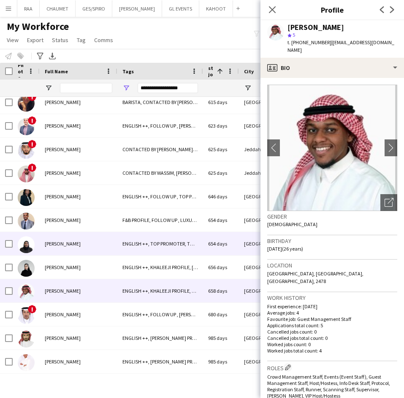
click at [66, 253] on div "[PERSON_NAME]" at bounding box center [79, 243] width 78 height 23
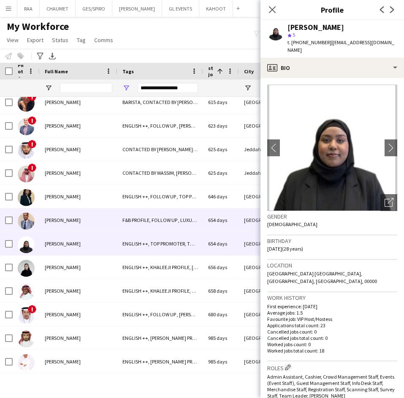
click at [67, 229] on div "[PERSON_NAME]" at bounding box center [79, 220] width 78 height 23
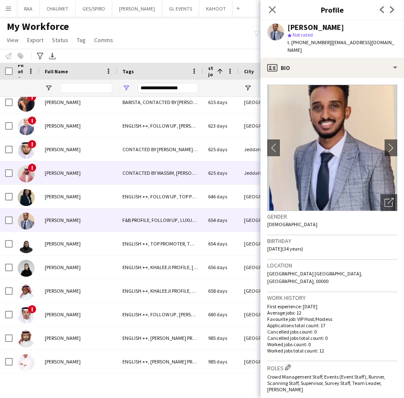
click at [65, 180] on div "[PERSON_NAME]" at bounding box center [79, 172] width 78 height 23
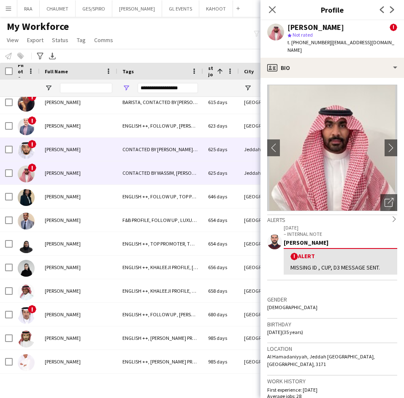
click at [65, 150] on span "[PERSON_NAME]" at bounding box center [63, 149] width 36 height 6
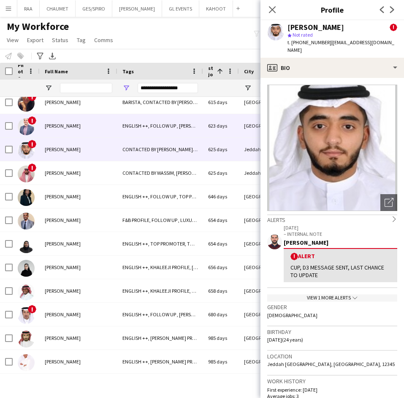
click at [64, 115] on div "[PERSON_NAME]" at bounding box center [79, 125] width 78 height 23
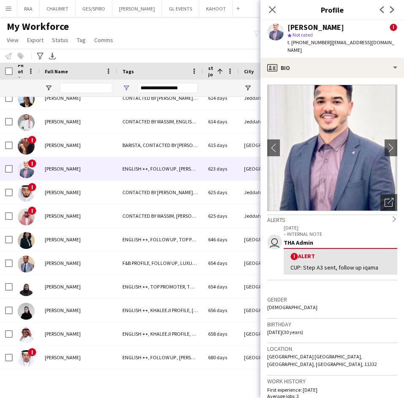
scroll to position [5333, 0]
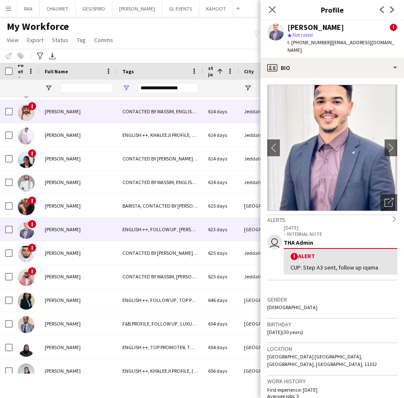
click at [64, 115] on div "[PERSON_NAME]" at bounding box center [79, 111] width 78 height 23
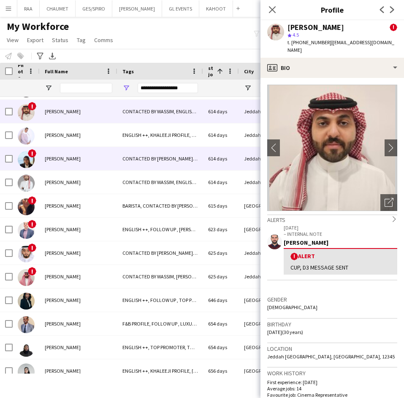
click at [63, 160] on span "Maha Alamoudi" at bounding box center [63, 159] width 36 height 6
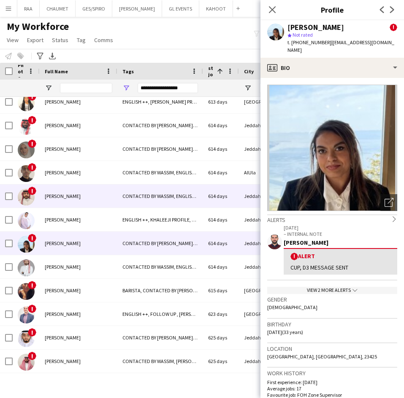
scroll to position [5238, 0]
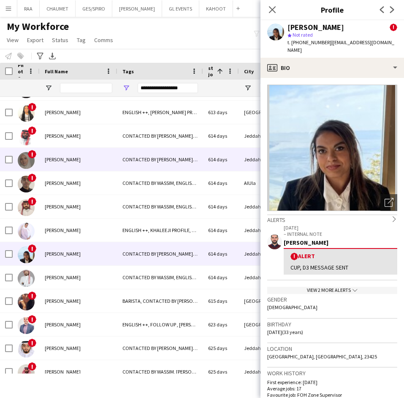
click at [63, 160] on span "[PERSON_NAME]" at bounding box center [63, 159] width 36 height 6
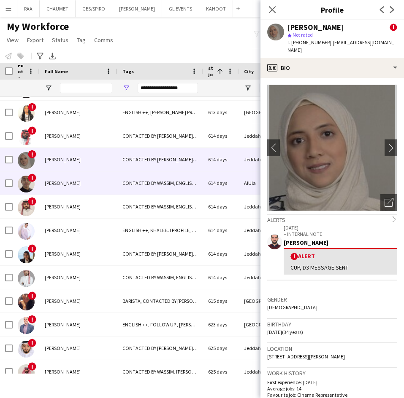
click at [65, 183] on span "[PERSON_NAME]" at bounding box center [63, 183] width 36 height 6
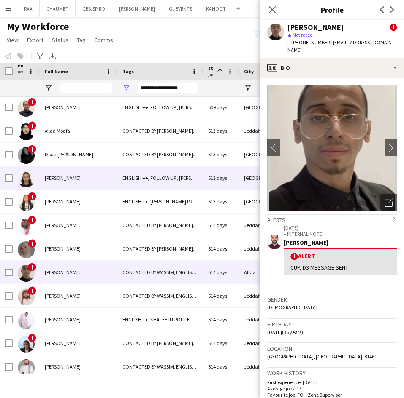
scroll to position [5148, 0]
click at [65, 183] on div "Saja Mustafa" at bounding box center [79, 178] width 78 height 23
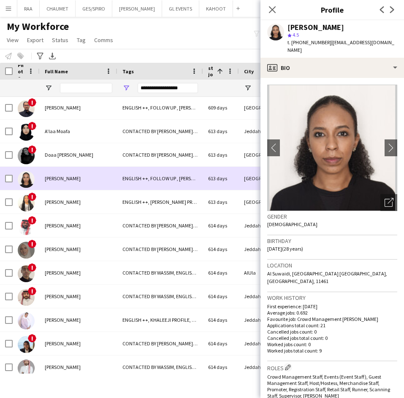
scroll to position [5143, 0]
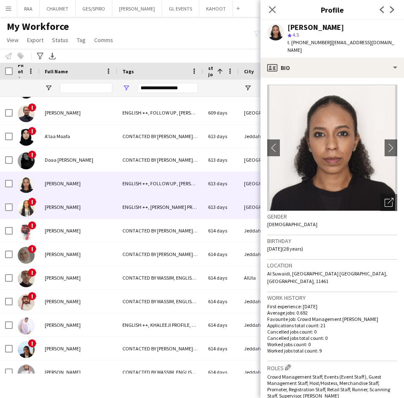
click at [68, 203] on div "Semhar Andemariam" at bounding box center [79, 207] width 78 height 23
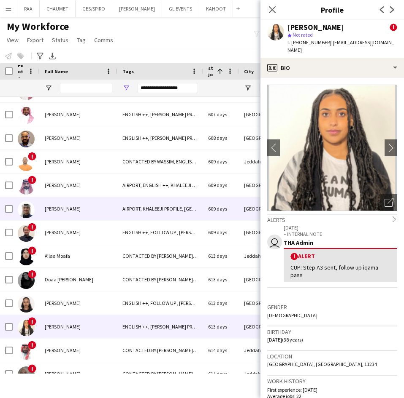
click at [68, 203] on div "Saleh Al Obailan" at bounding box center [79, 208] width 78 height 23
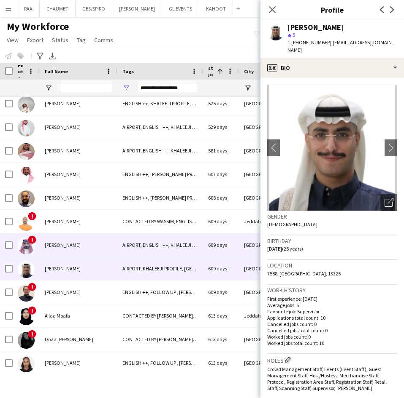
click at [70, 244] on span "Mohammed Sindi" at bounding box center [63, 245] width 36 height 6
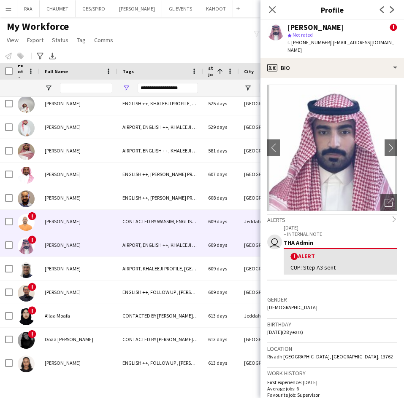
click at [78, 210] on div "Mahmoud Bakoben" at bounding box center [79, 221] width 78 height 23
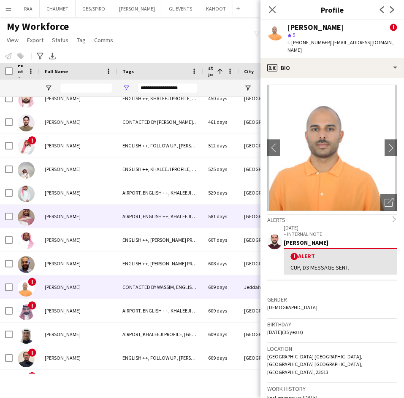
click at [78, 210] on div "Mohammed Alshahrani" at bounding box center [79, 216] width 78 height 23
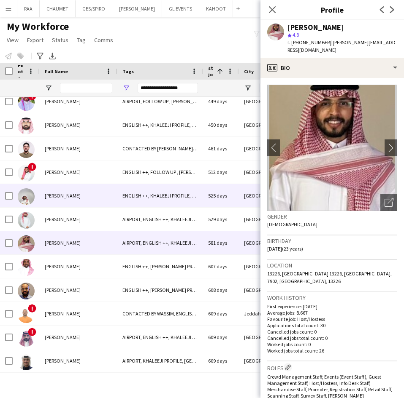
click at [73, 186] on div "Anas Aljohani" at bounding box center [79, 195] width 78 height 23
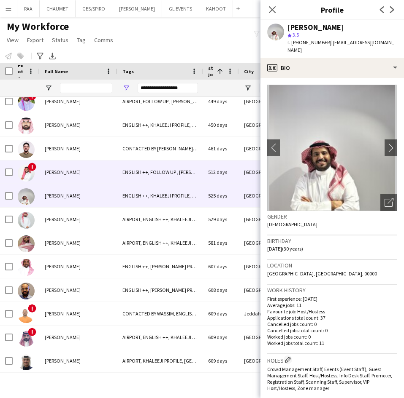
click at [79, 168] on div "Mohammed Alaqil" at bounding box center [79, 172] width 78 height 23
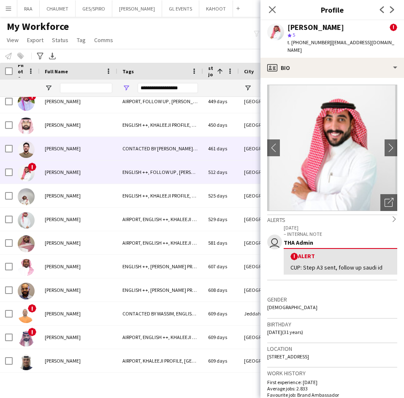
click at [88, 146] on div "Noor Elhusseiny" at bounding box center [79, 148] width 78 height 23
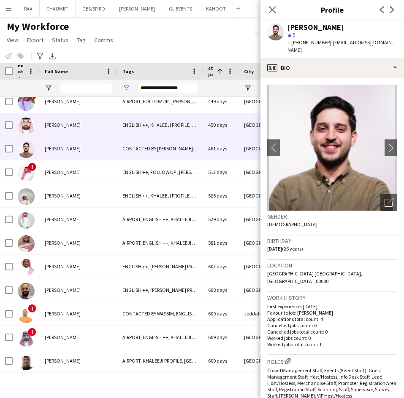
click at [88, 129] on div "Hussain Darder" at bounding box center [79, 124] width 78 height 23
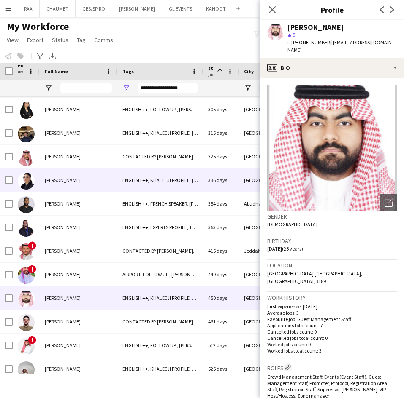
click at [69, 183] on span "Fatima Alkhadra" at bounding box center [63, 180] width 36 height 6
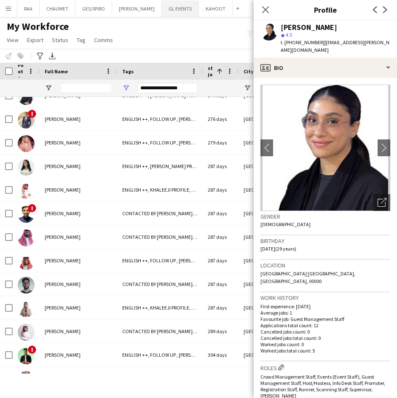
click at [180, 12] on button "GL EVENTS Close" at bounding box center [180, 8] width 37 height 16
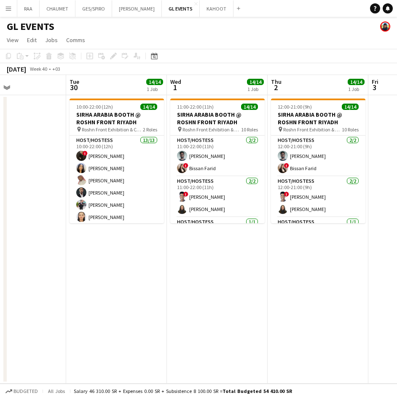
scroll to position [0, 237]
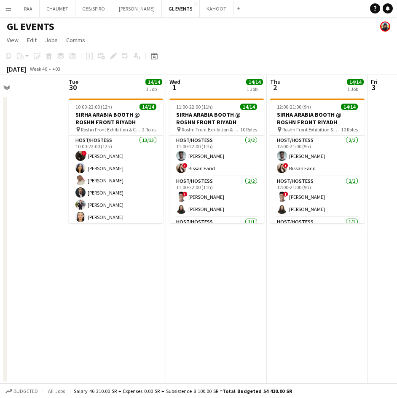
click at [271, 264] on app-date-cell "12:00-21:00 (9h) 14/14 SIRHA ARABIA BOOTH @ ROSHN FRONT RIYADH pin Roshn Front …" at bounding box center [317, 239] width 101 height 289
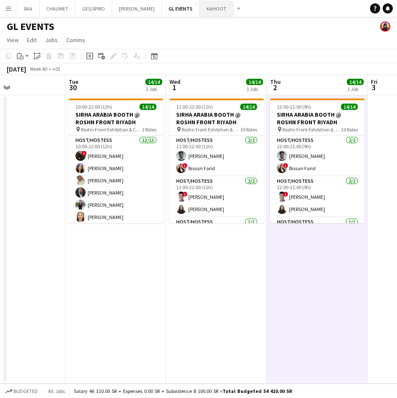
click at [207, 10] on button "KAHOOT Close" at bounding box center [217, 8] width 34 height 16
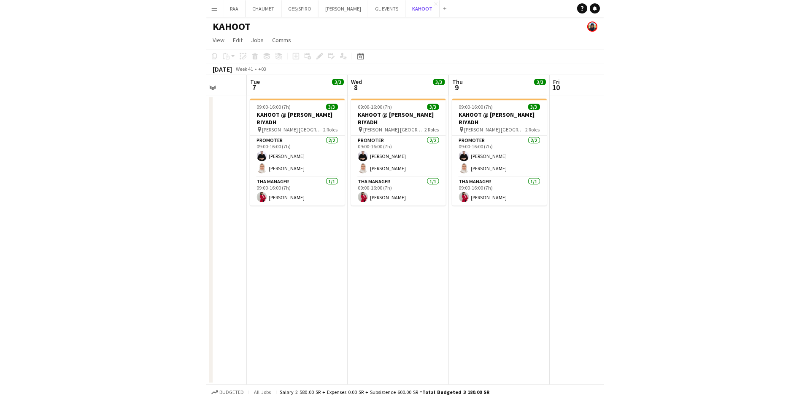
scroll to position [0, 262]
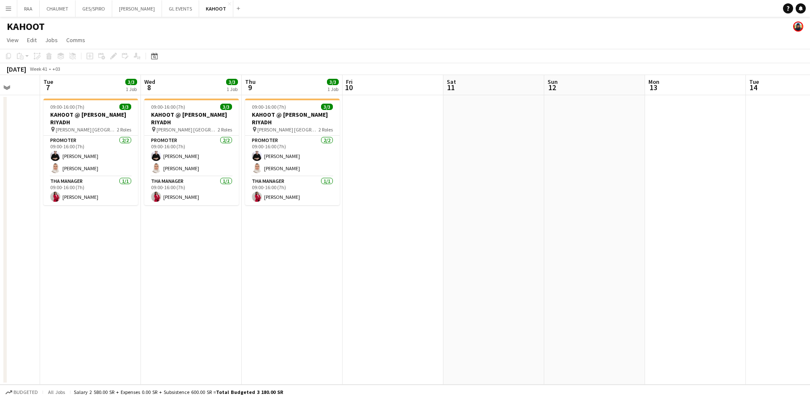
click at [8, 9] on app-icon "Menu" at bounding box center [8, 8] width 7 height 7
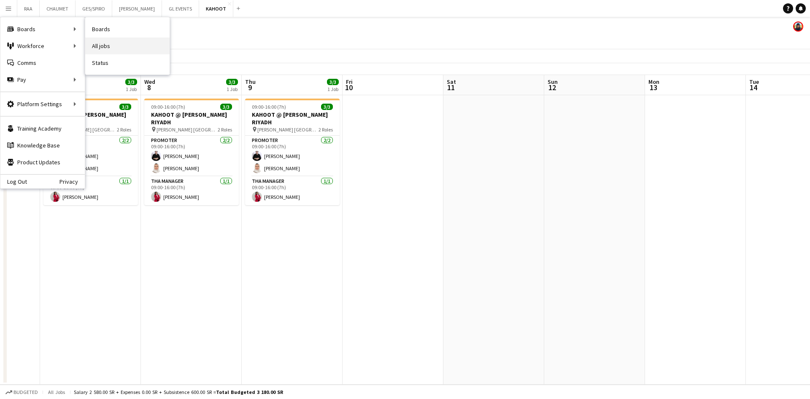
click at [105, 48] on link "All jobs" at bounding box center [127, 46] width 84 height 17
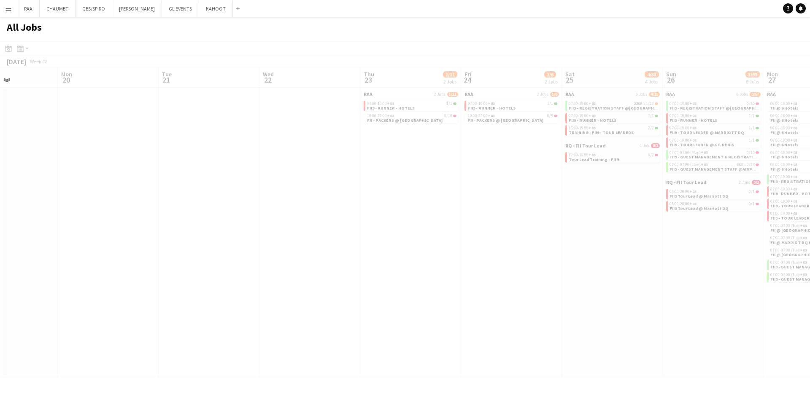
scroll to position [0, 245]
